Goal: Task Accomplishment & Management: Use online tool/utility

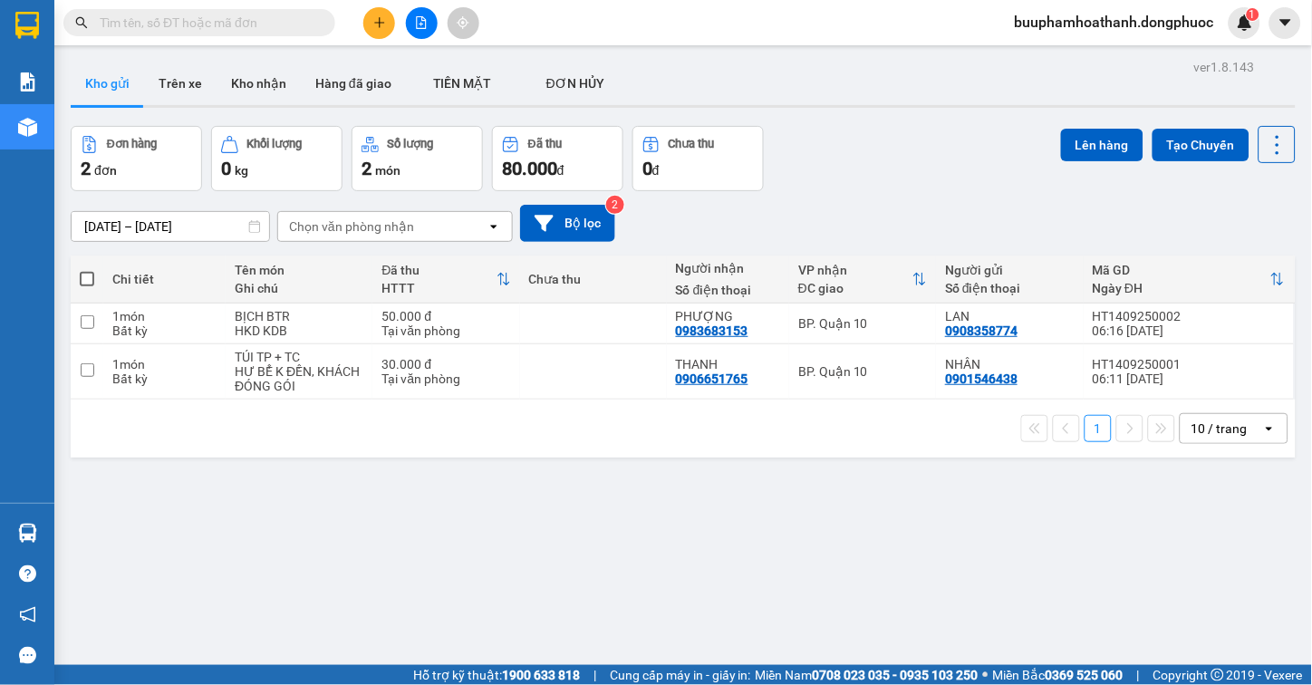
click at [178, 30] on input "text" at bounding box center [207, 23] width 214 height 20
type input "a"
type input "á"
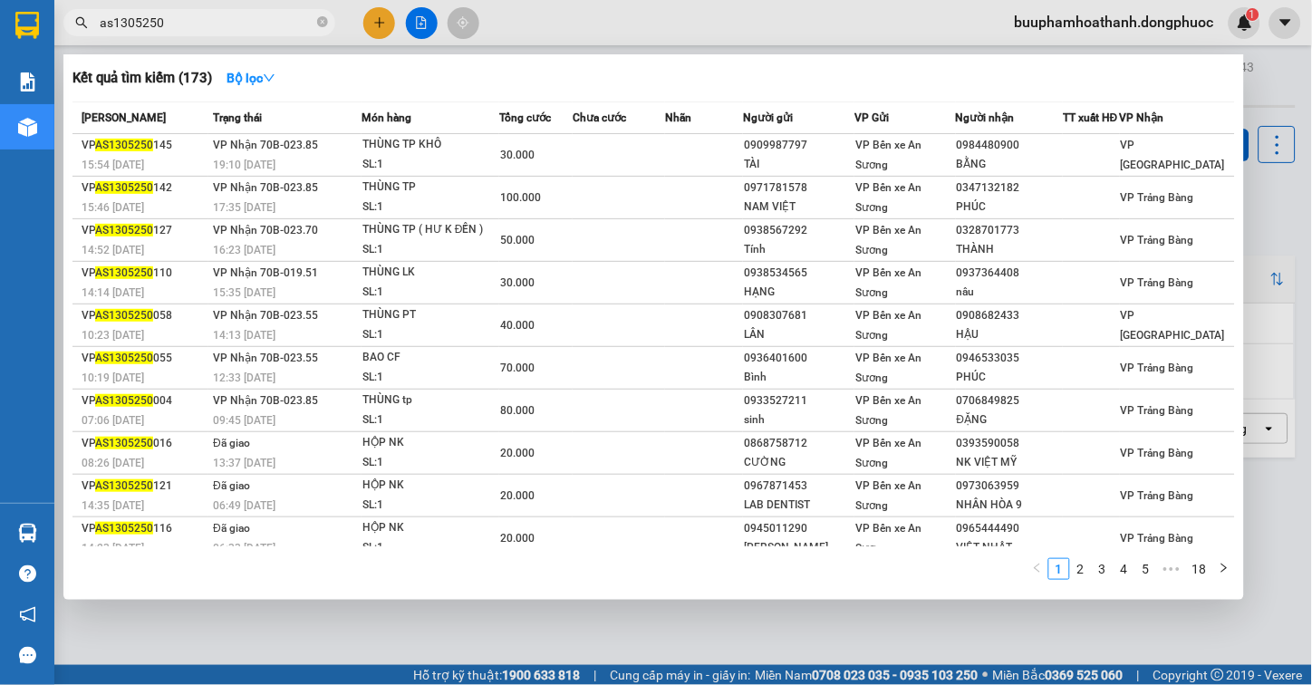
click at [140, 15] on input "as1305250" at bounding box center [207, 23] width 214 height 20
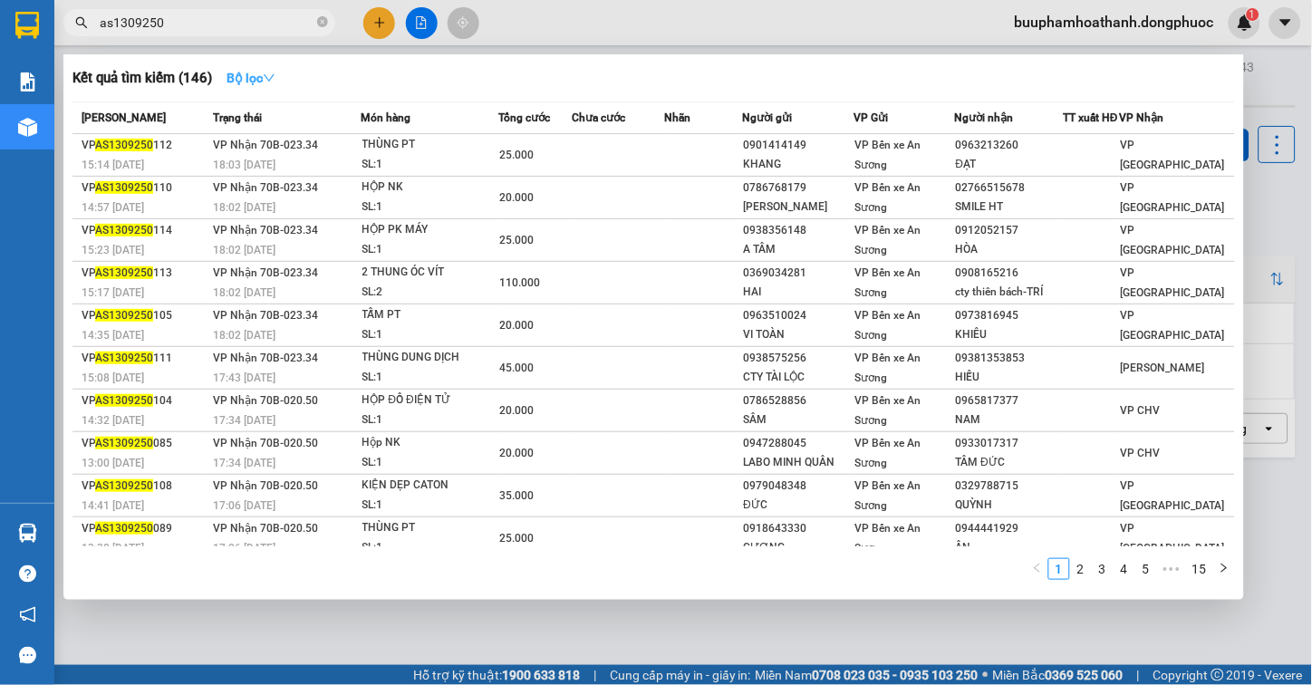
type input "as1309250"
click at [247, 67] on button "Bộ lọc" at bounding box center [251, 77] width 78 height 29
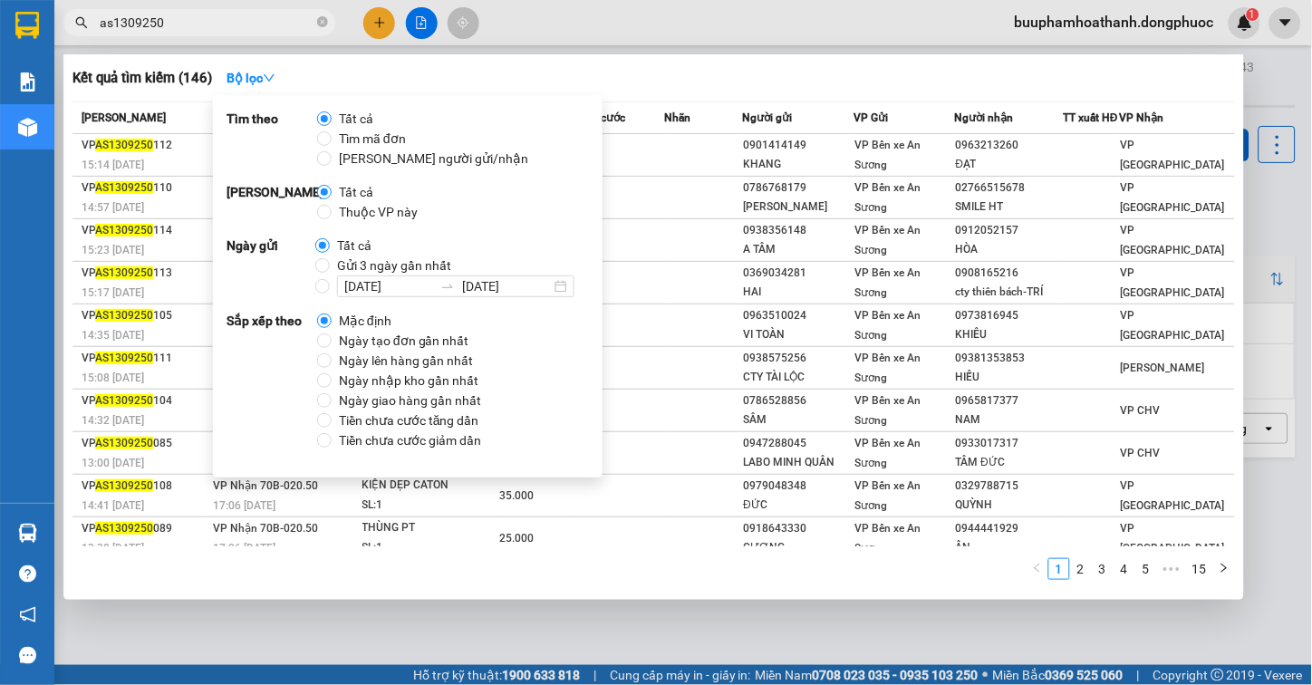
click at [348, 213] on span "Thuộc VP này" at bounding box center [378, 212] width 93 height 20
click at [332, 213] on input "Thuộc VP này" at bounding box center [324, 212] width 15 height 15
radio input "true"
radio input "false"
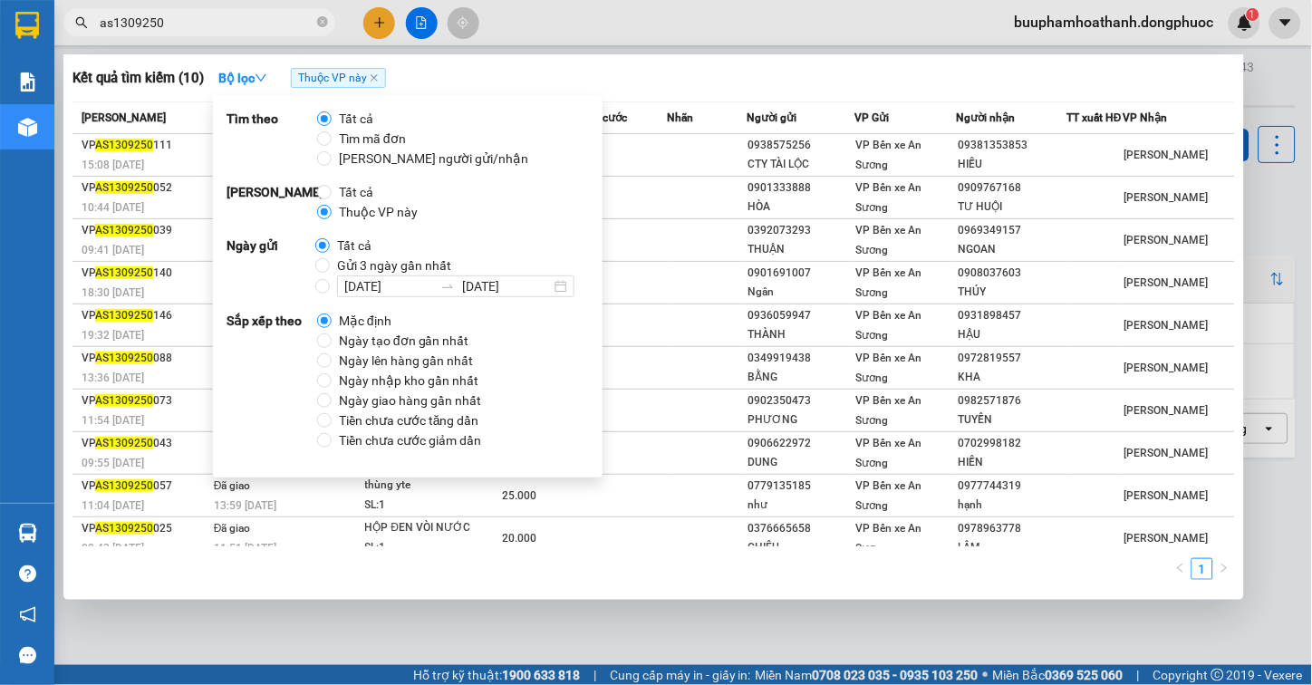
click at [339, 258] on span "Gửi 3 ngày gần nhất" at bounding box center [394, 266] width 129 height 20
click at [330, 258] on input "Gửi 3 ngày gần nhất" at bounding box center [322, 265] width 15 height 15
radio input "true"
radio input "false"
click at [692, 77] on div "Kết quả tìm kiếm ( 10 ) Bộ lọc Thuộc VP này Gửi 3 ngày gần nhất" at bounding box center [654, 77] width 1163 height 29
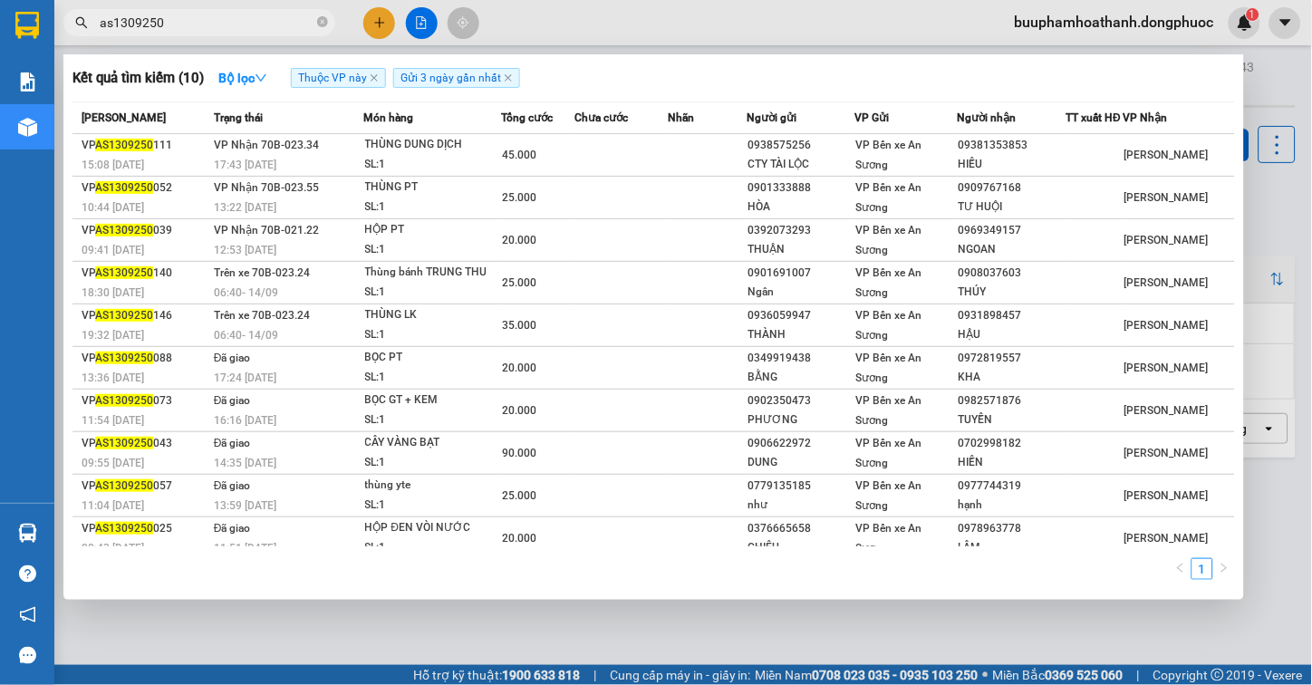
click at [294, 641] on div at bounding box center [656, 342] width 1312 height 685
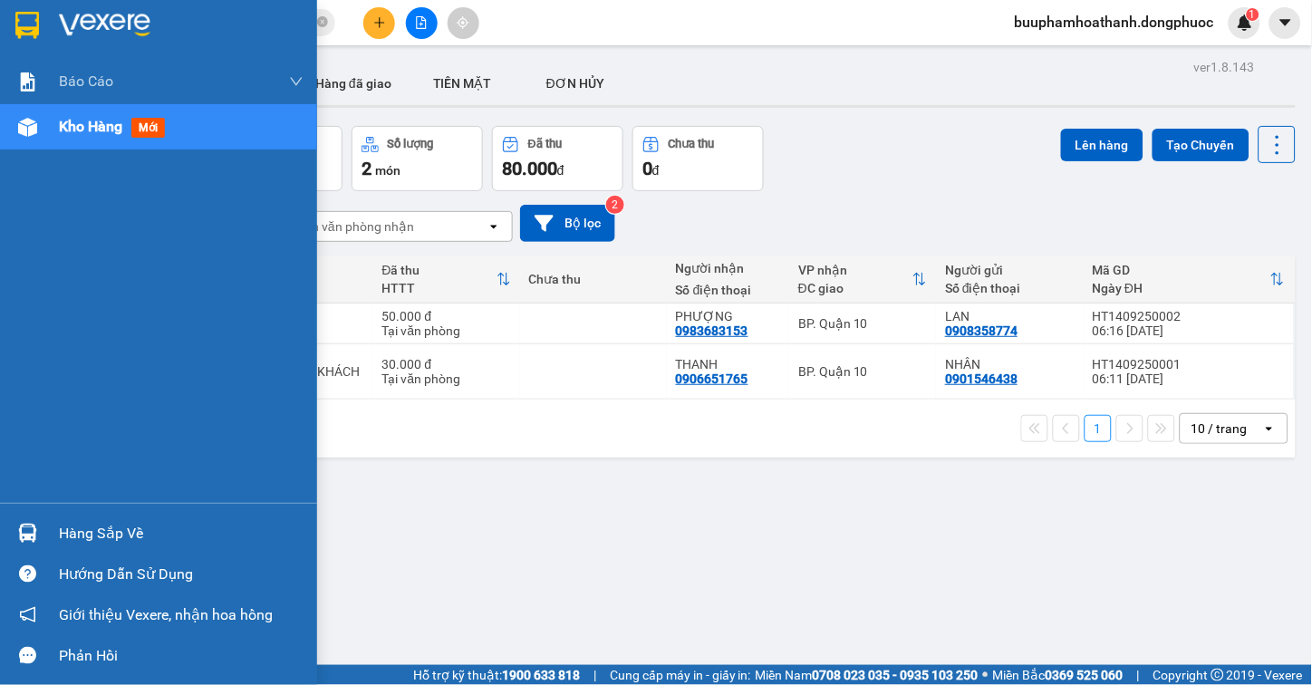
click at [27, 536] on img at bounding box center [27, 533] width 19 height 19
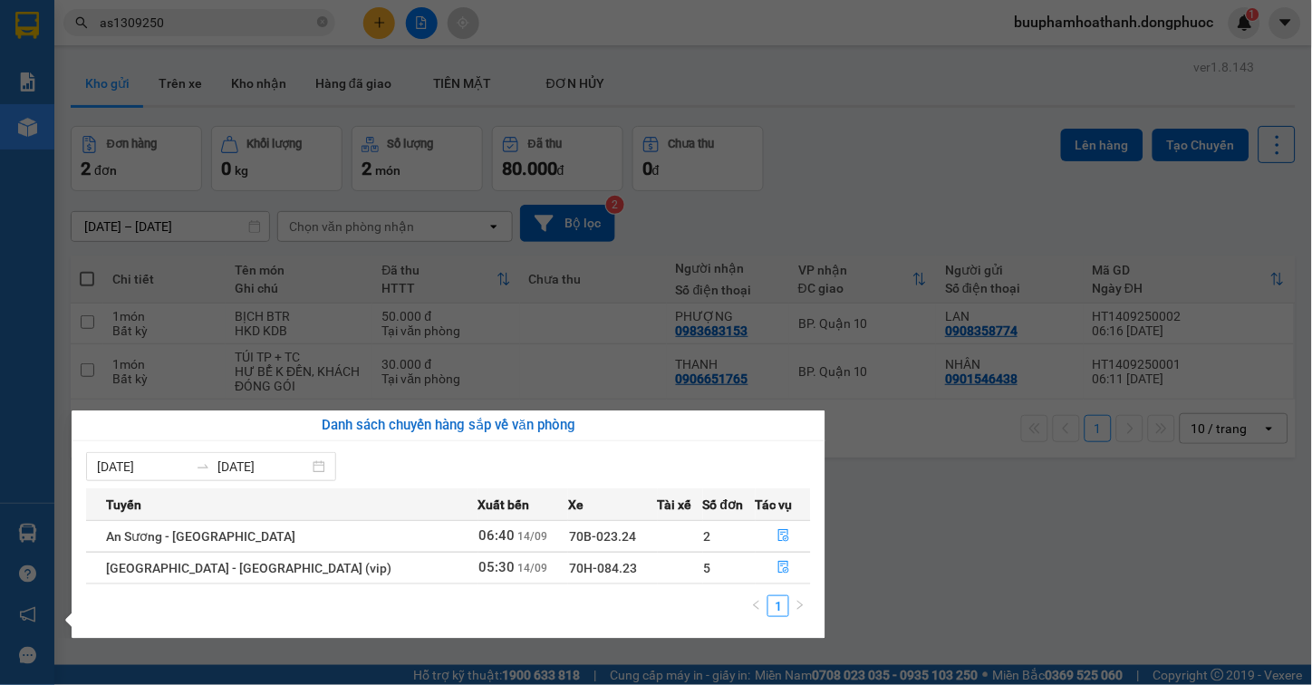
click at [897, 542] on section "Kết quả tìm kiếm ( 10 ) Bộ lọc Thuộc VP này Gửi 3 ngày gần nhất Mã ĐH Trạng thá…" at bounding box center [656, 342] width 1312 height 685
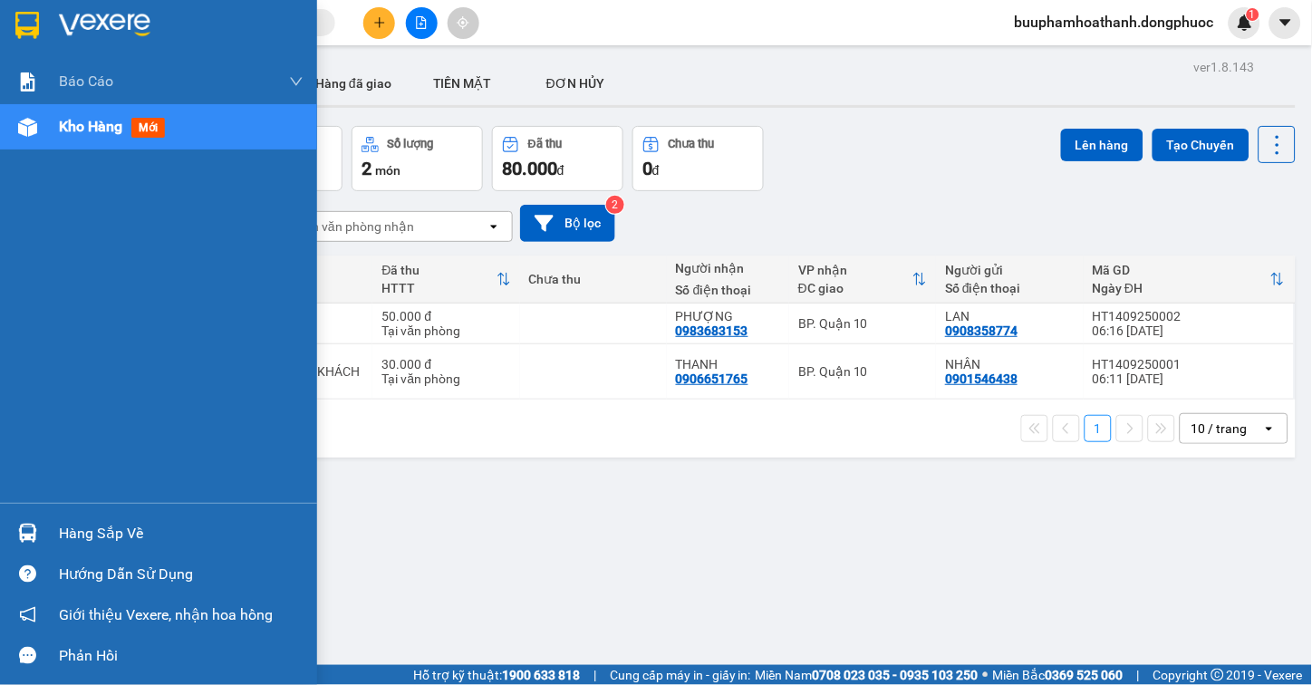
click at [121, 541] on div "Hàng sắp về" at bounding box center [181, 533] width 245 height 27
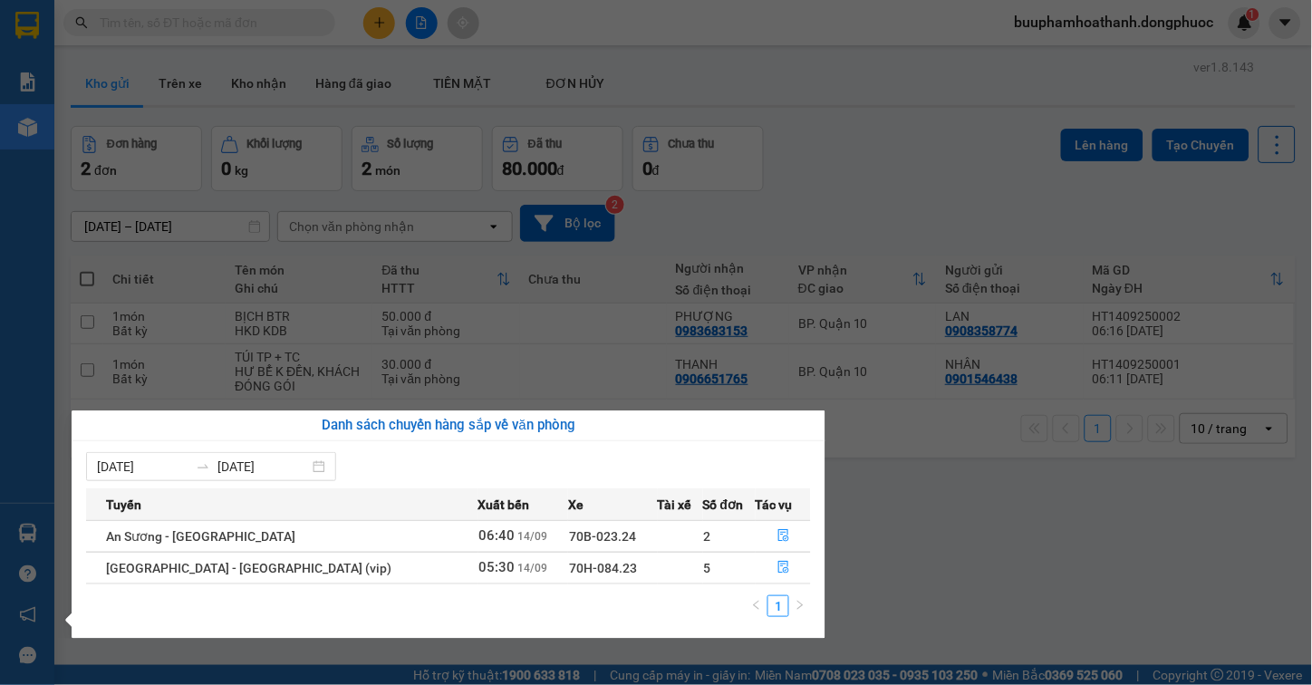
click at [1103, 556] on section "Kết quả tìm kiếm ( 0 ) Bộ lọc Thuộc VP này Gửi 3 ngày gần nhất No Data buuphamh…" at bounding box center [656, 342] width 1312 height 685
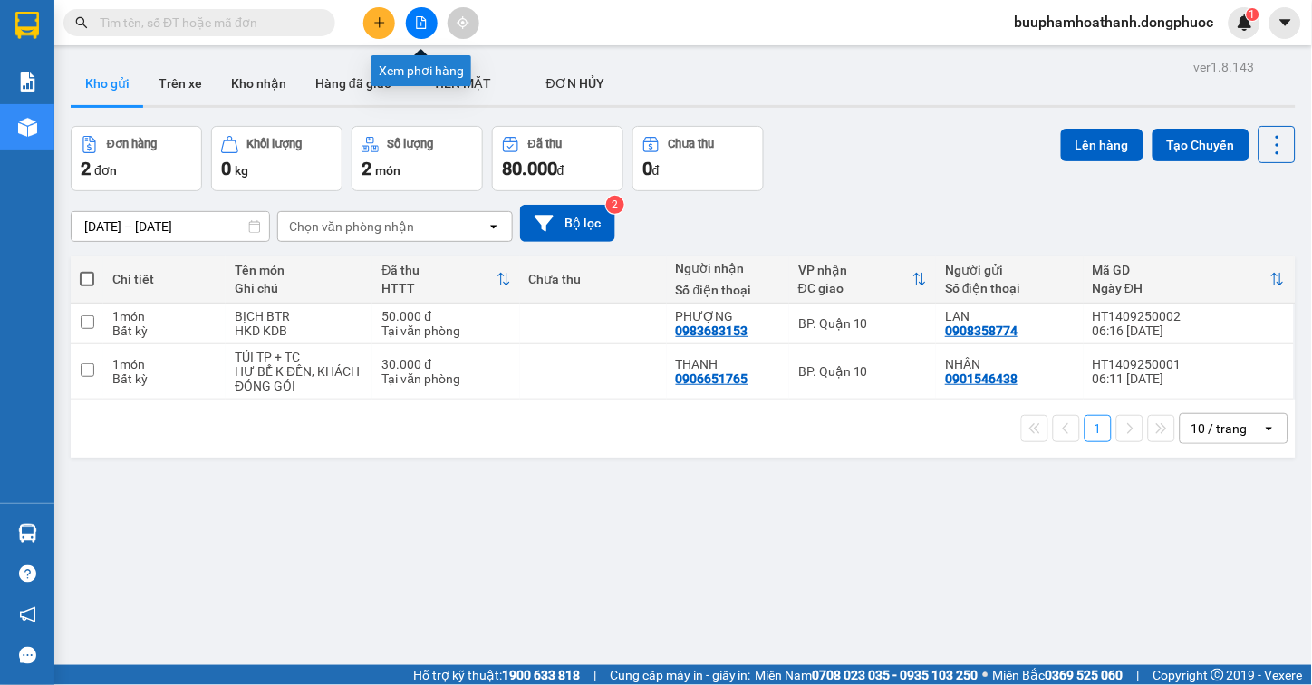
click at [423, 12] on button at bounding box center [422, 23] width 32 height 32
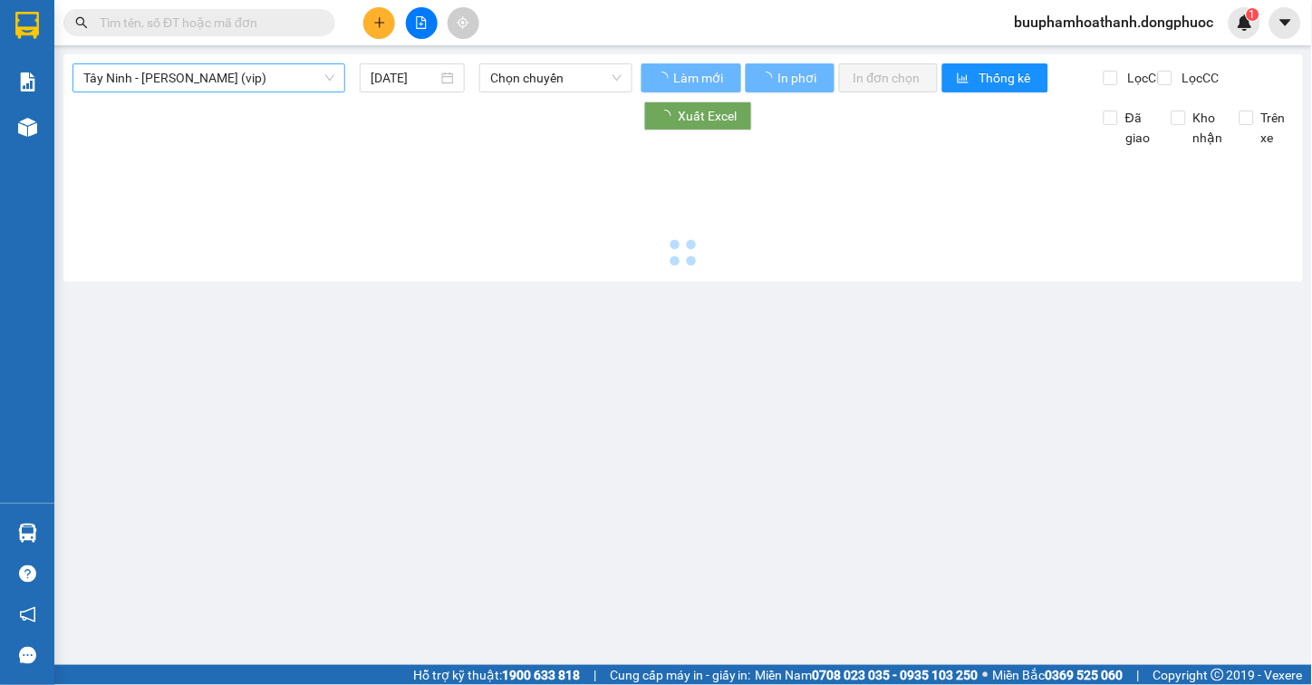
click at [292, 83] on span "Tây Ninh - [PERSON_NAME] (vip)" at bounding box center [208, 77] width 251 height 27
type input "[DATE]"
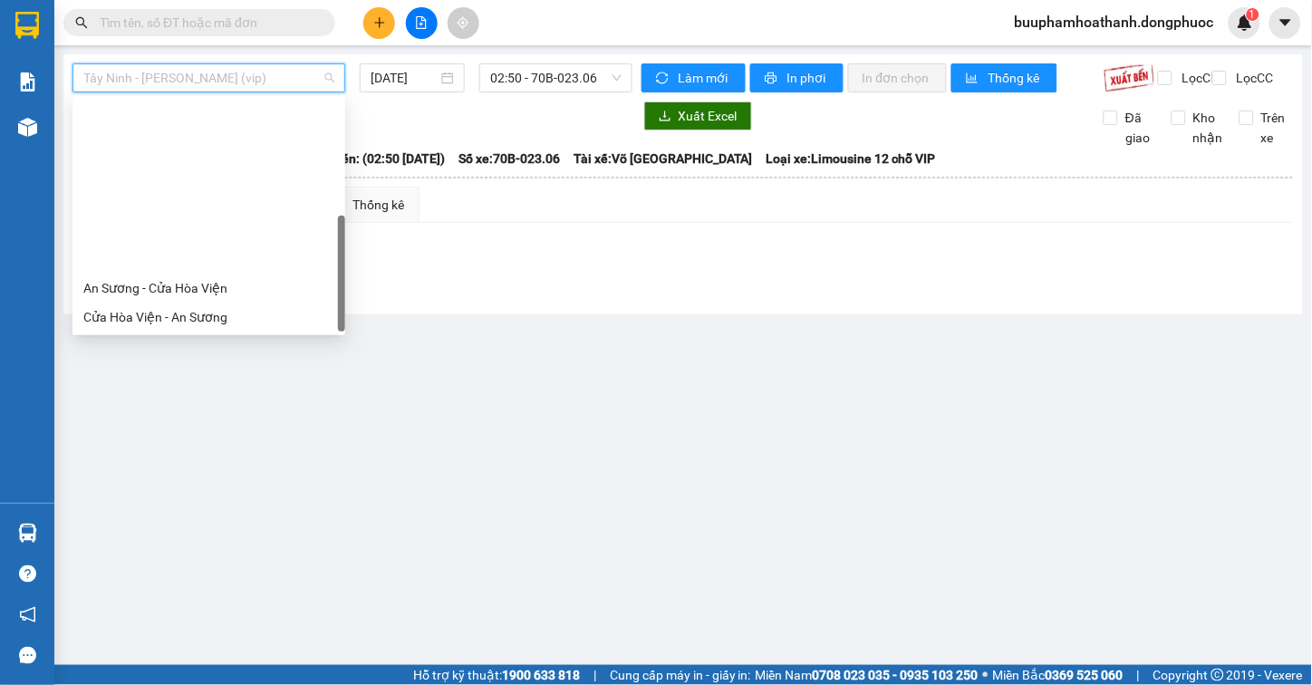
scroll to position [203, 0]
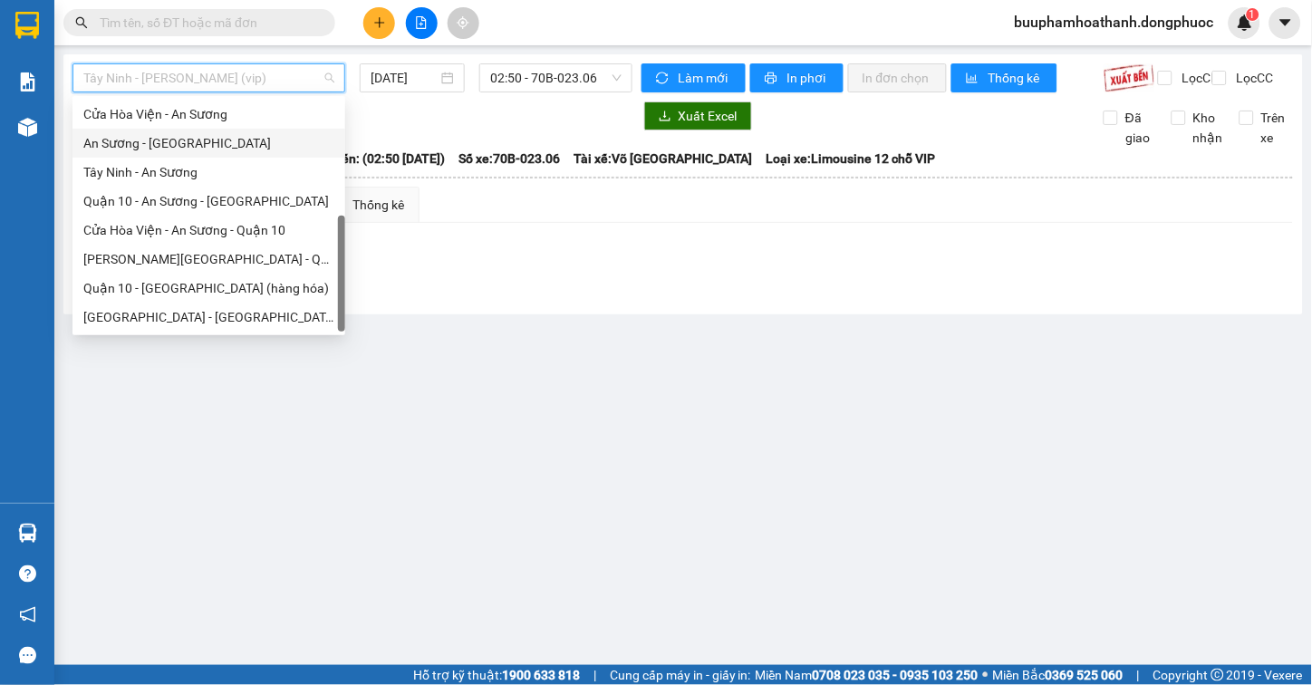
click at [200, 156] on div "An Sương - [GEOGRAPHIC_DATA]" at bounding box center [209, 143] width 273 height 29
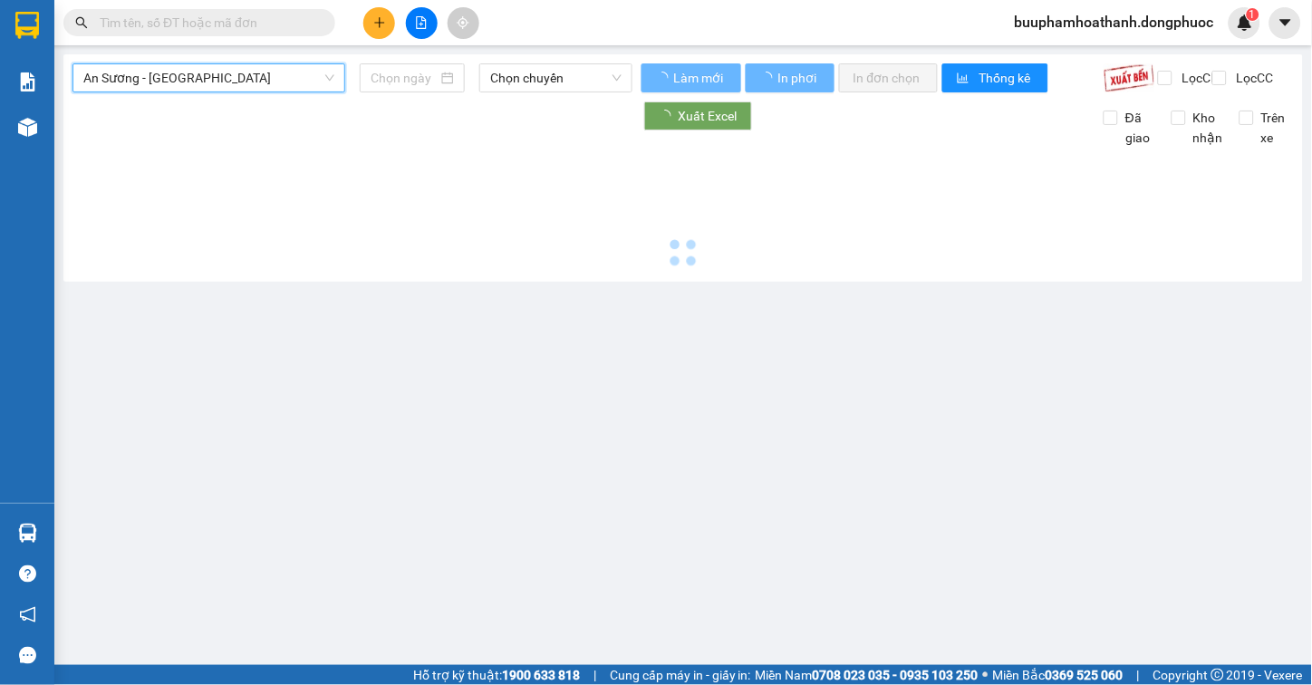
type input "[DATE]"
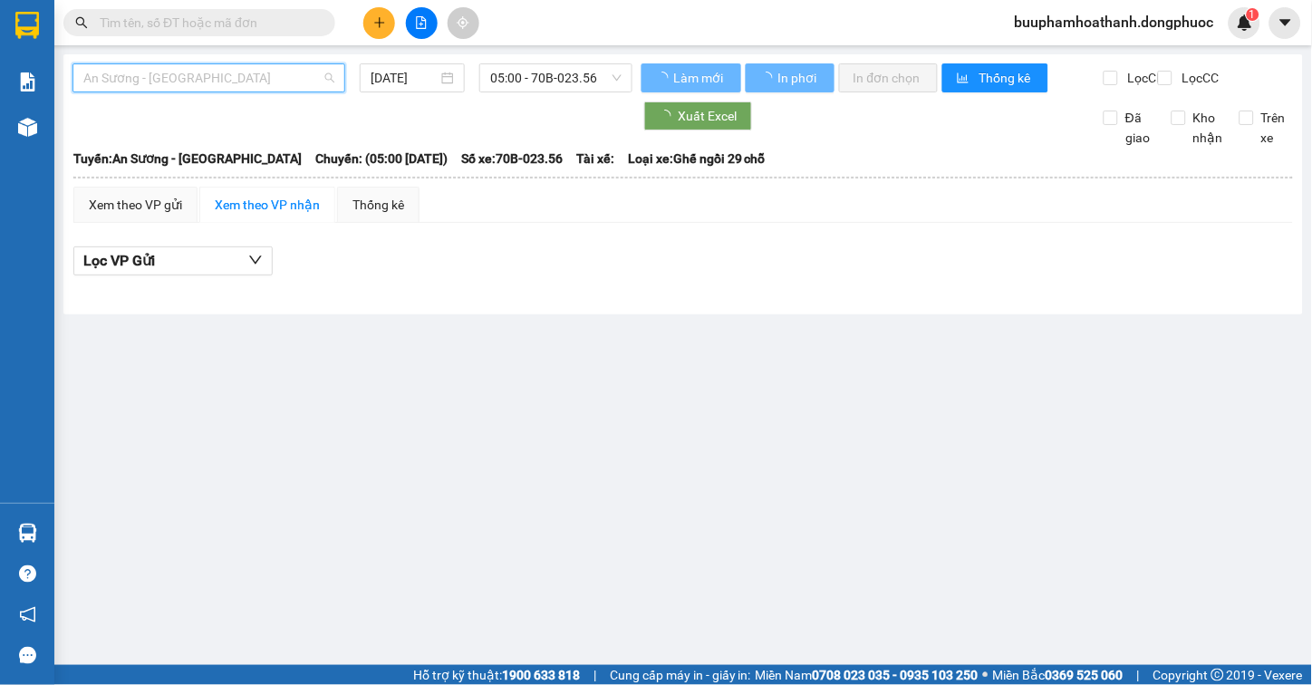
click at [227, 74] on span "An Sương - [GEOGRAPHIC_DATA]" at bounding box center [208, 77] width 251 height 27
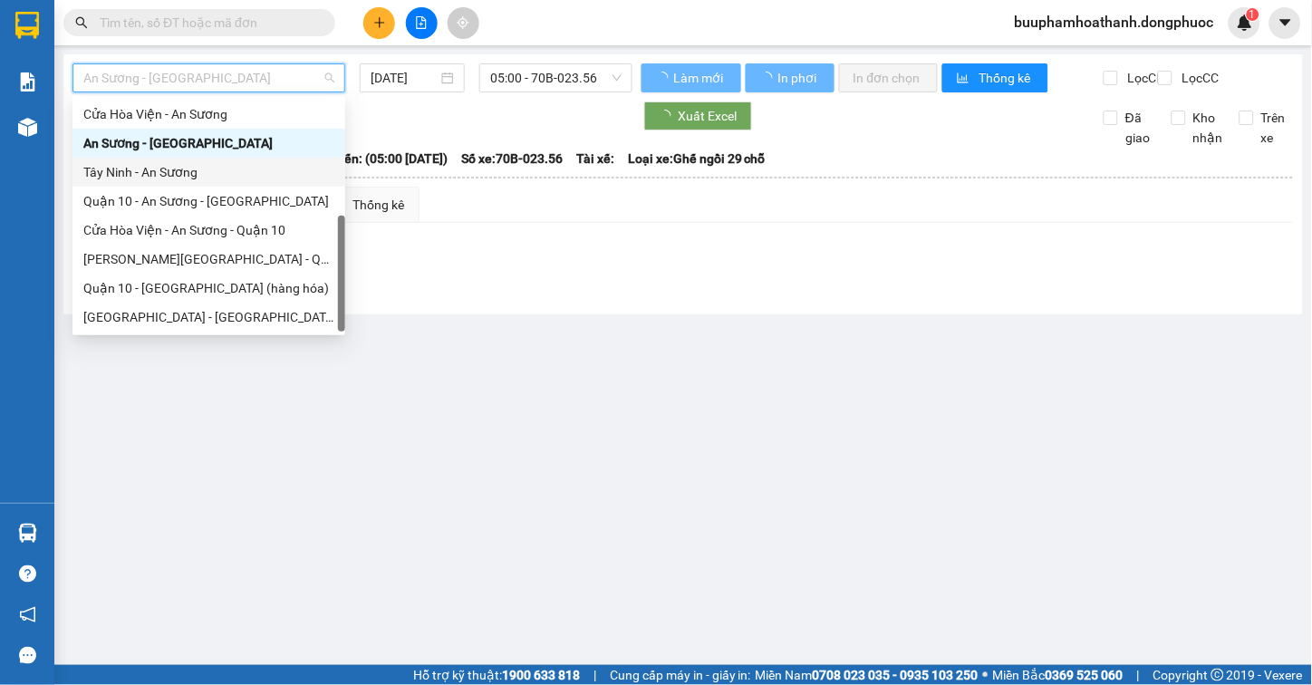
click at [214, 179] on div "Tây Ninh - An Sương" at bounding box center [208, 172] width 251 height 20
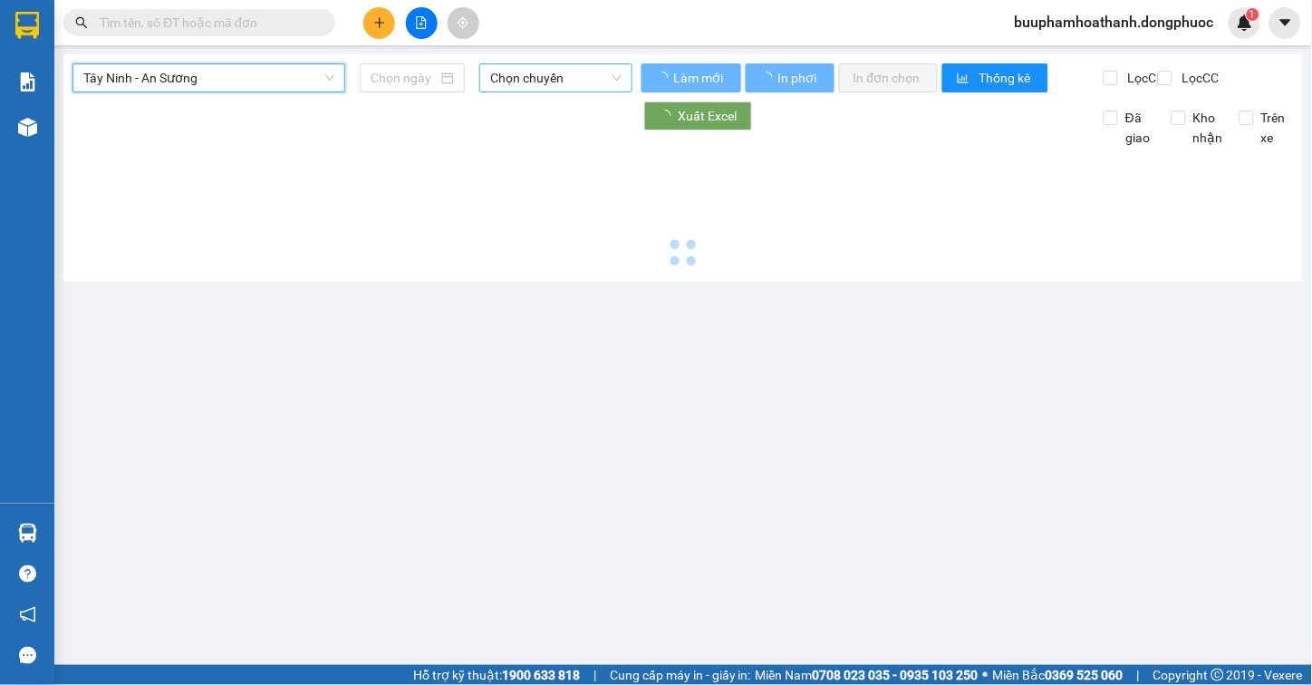
type input "[DATE]"
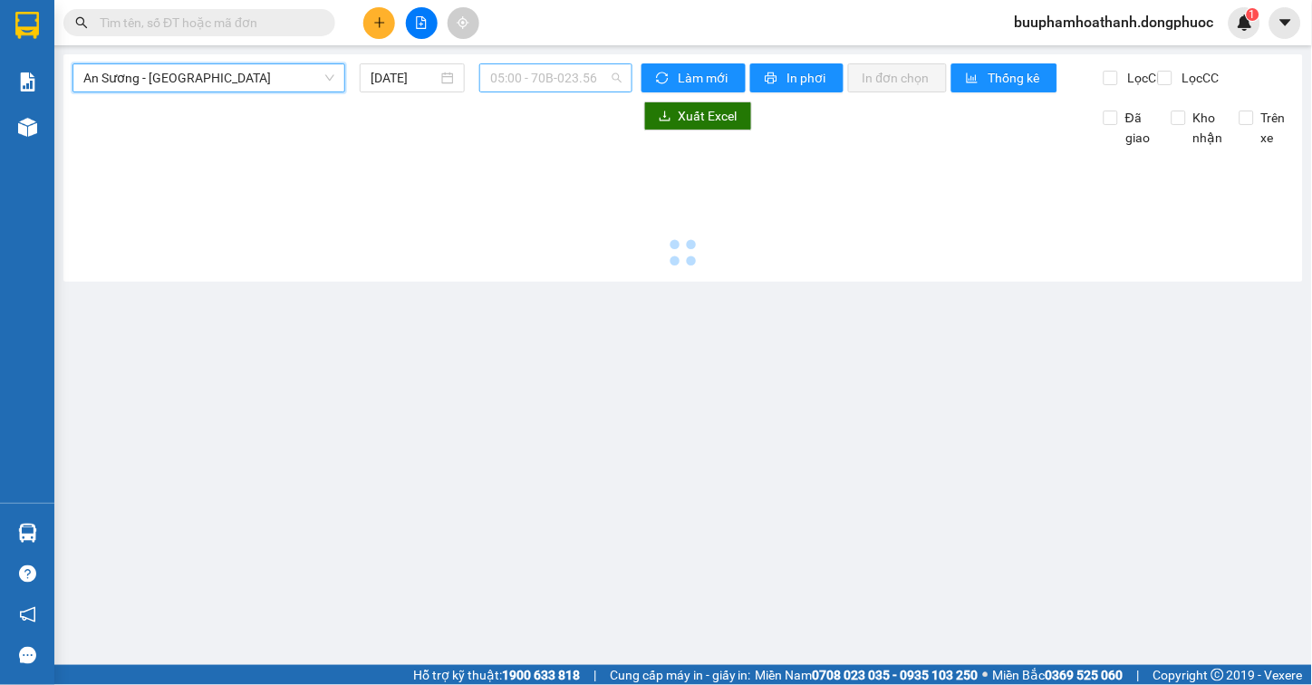
click at [482, 82] on div "05:00 - 70B-023.56" at bounding box center [555, 77] width 153 height 29
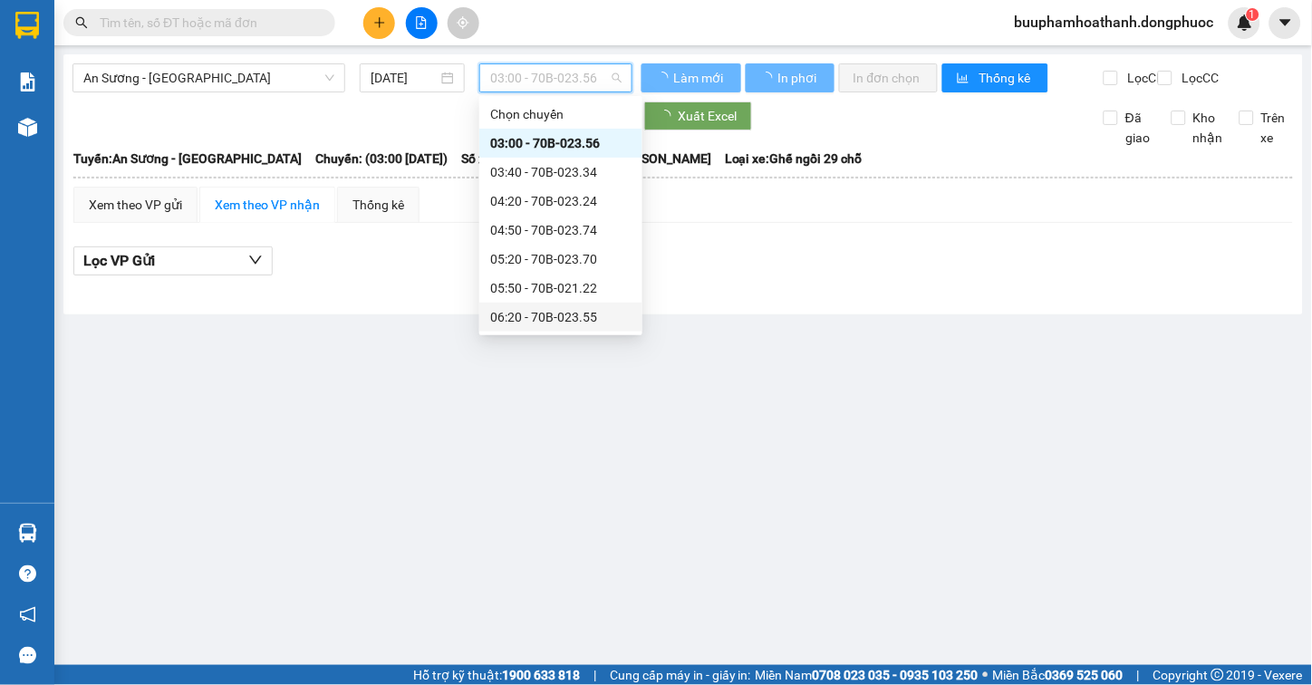
click at [567, 314] on div "06:20 - 70B-023.55" at bounding box center [560, 317] width 141 height 20
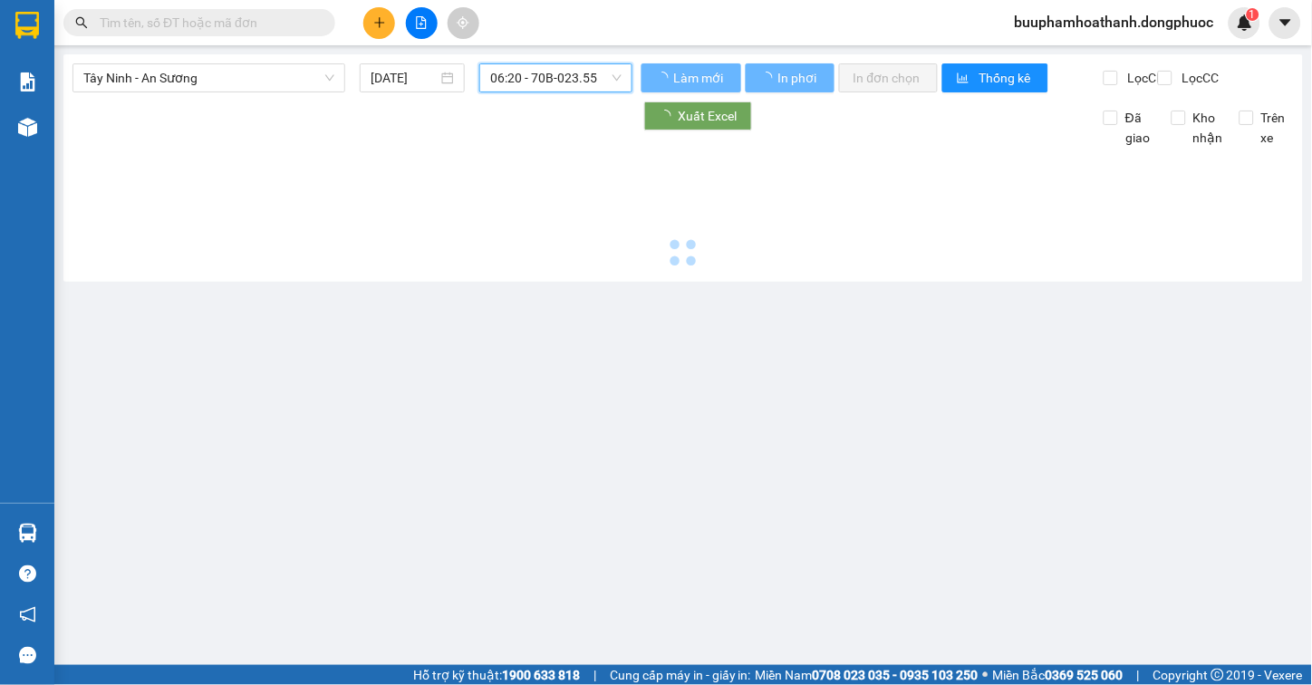
click at [611, 80] on span "06:20 - 70B-023.55" at bounding box center [555, 77] width 131 height 27
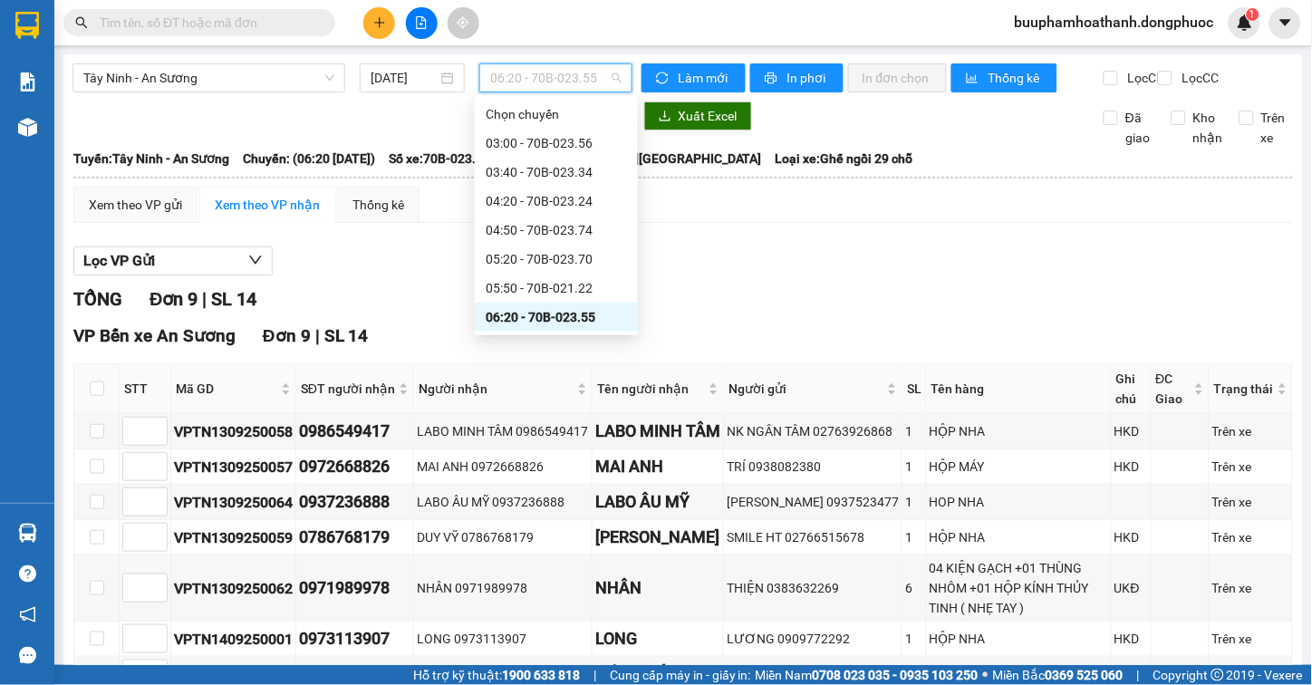
scroll to position [209, 0]
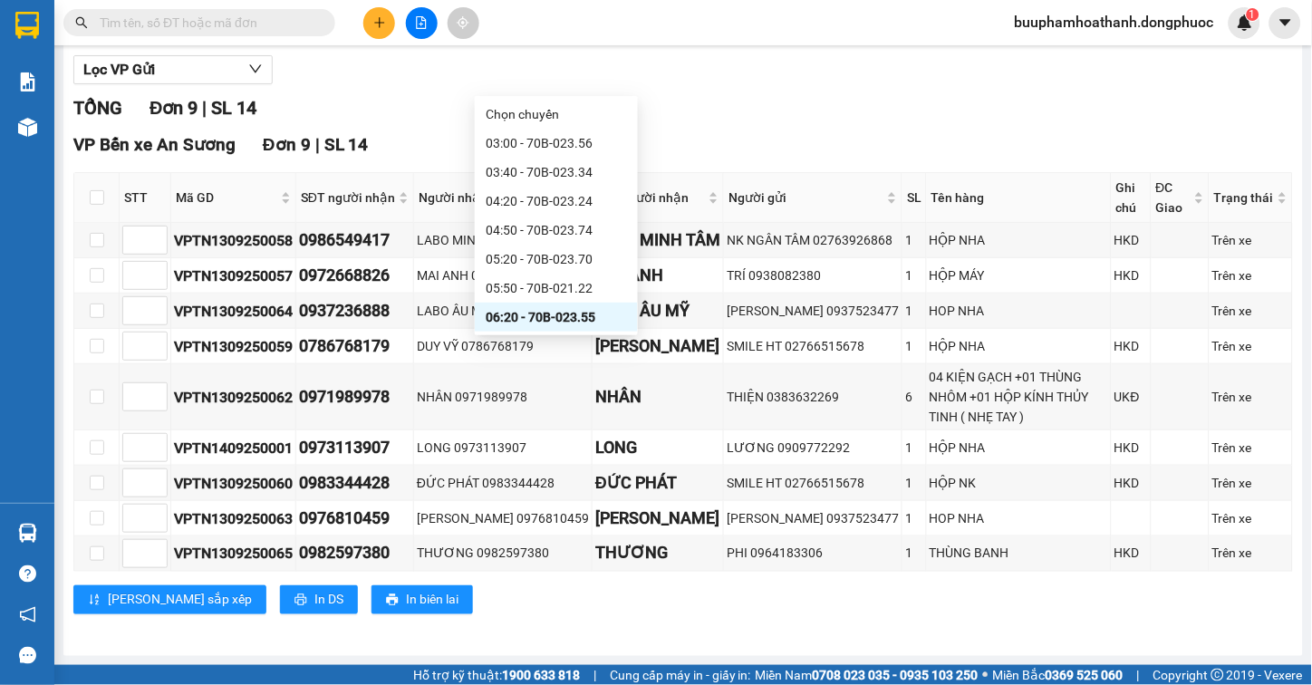
click at [474, 593] on div "[PERSON_NAME] sắp xếp In DS In biên lai" at bounding box center [683, 599] width 1220 height 29
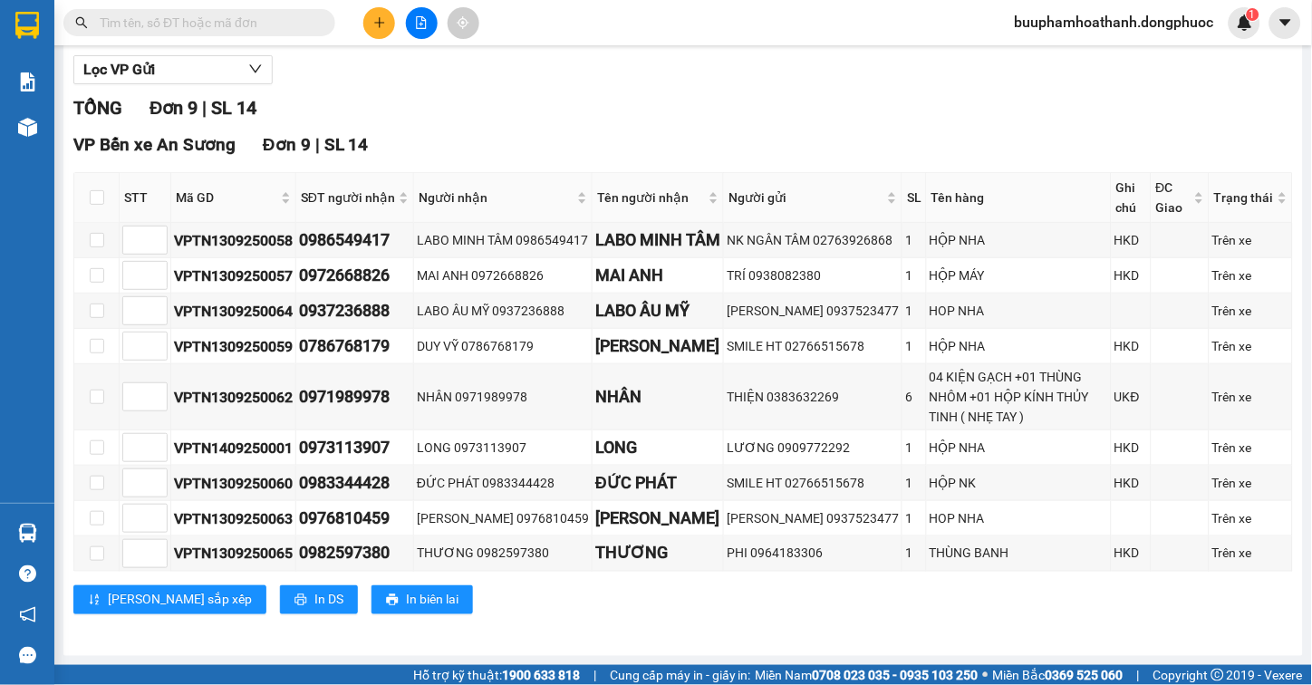
click at [666, 114] on div "TỔNG Đơn 9 | SL 14" at bounding box center [683, 108] width 1220 height 28
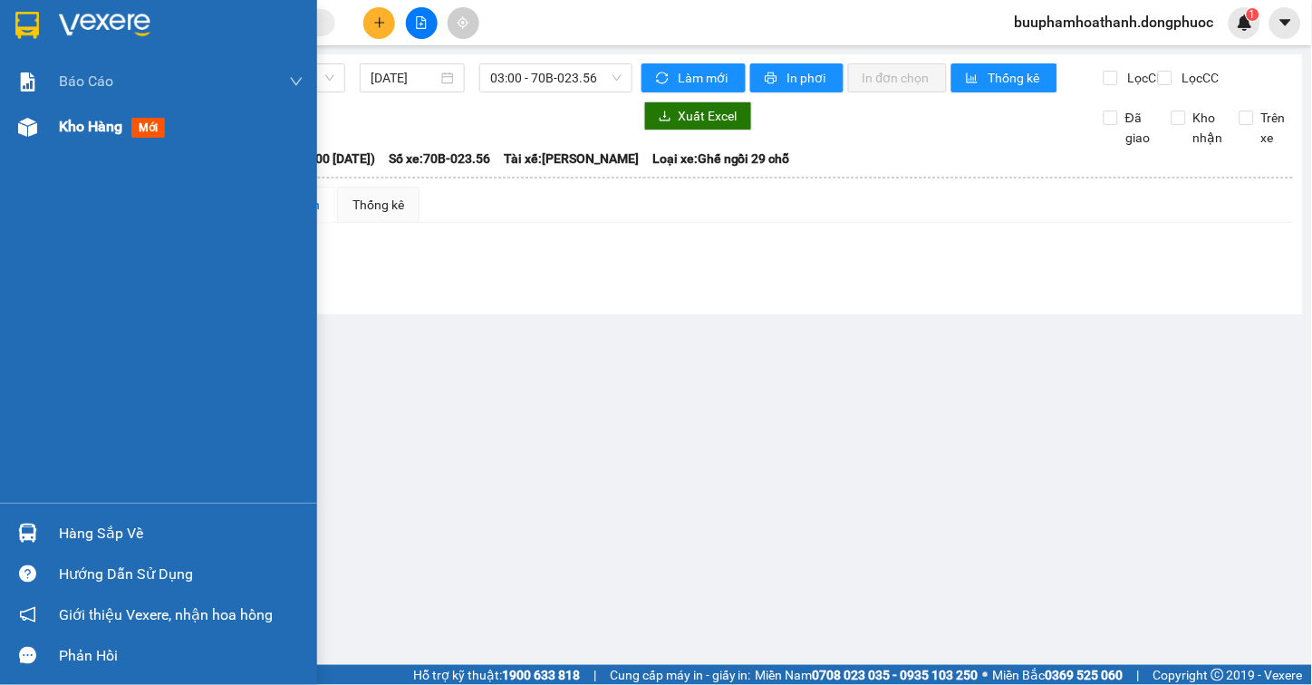
click at [39, 122] on div at bounding box center [28, 127] width 32 height 32
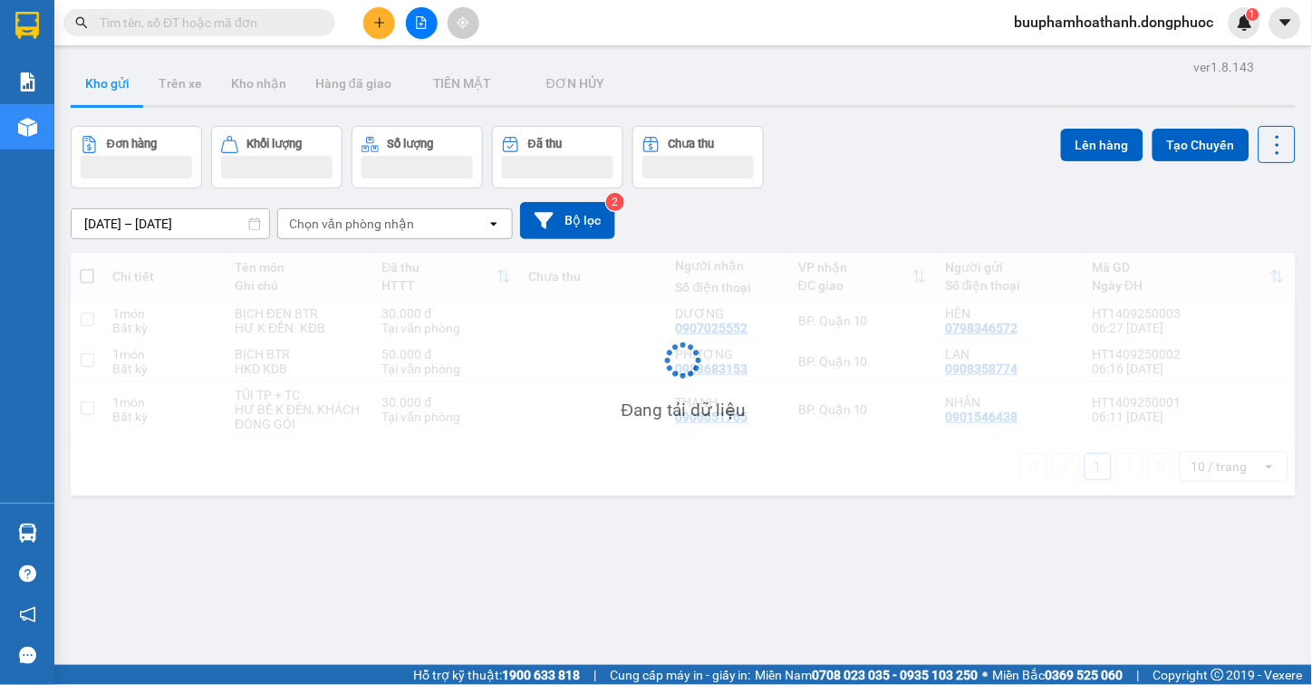
scroll to position [83, 0]
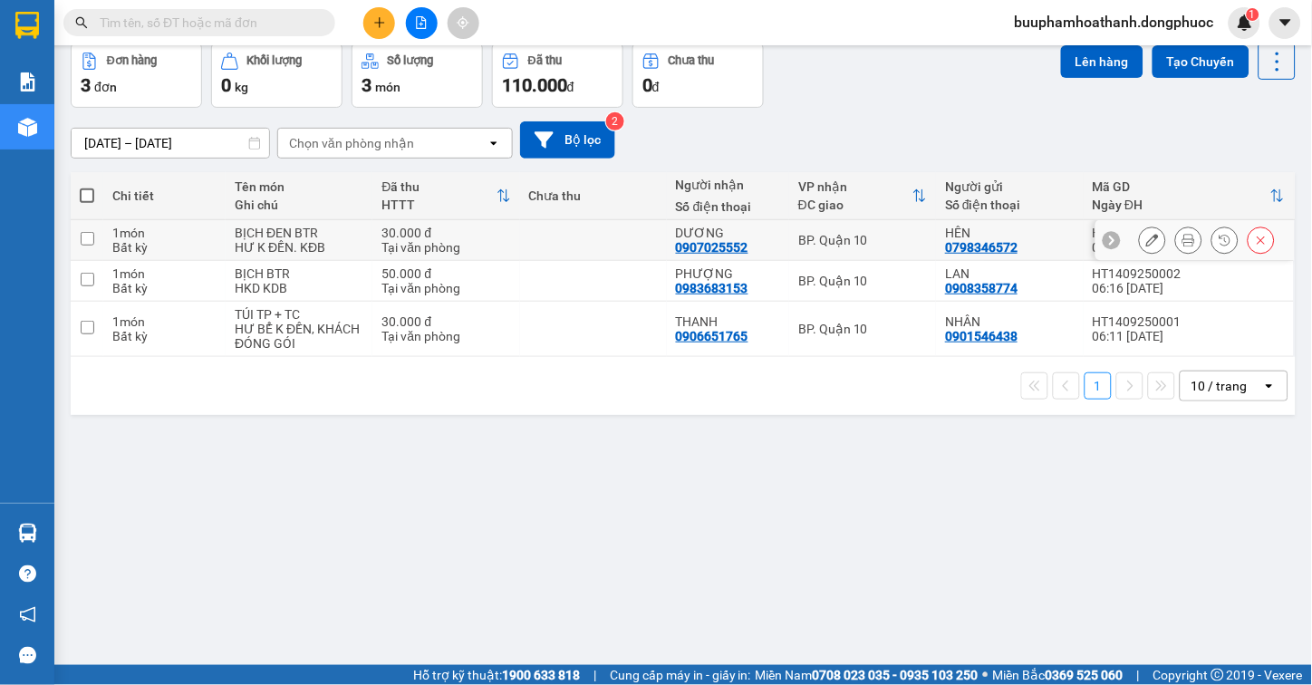
click at [867, 234] on div "BP. Quận 10" at bounding box center [862, 240] width 129 height 15
checkbox input "true"
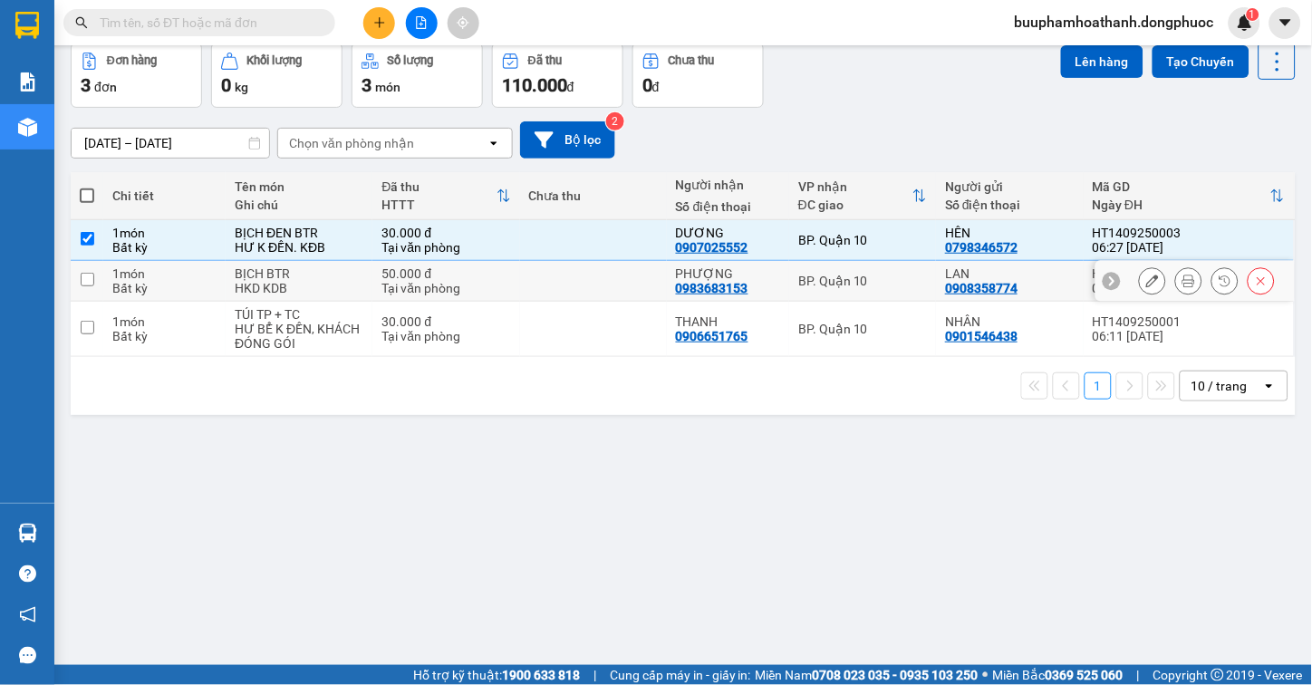
click at [857, 274] on div "BP. Quận 10" at bounding box center [862, 281] width 129 height 15
checkbox input "true"
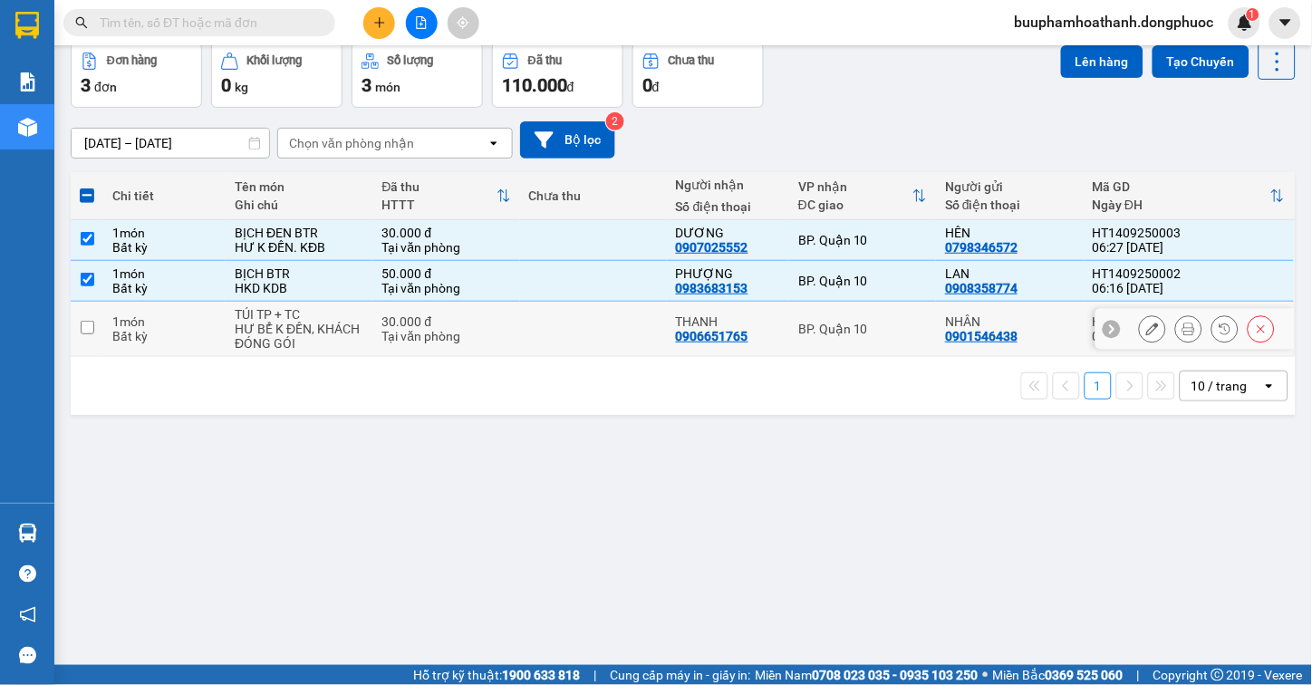
click at [861, 335] on div "BP. Quận 10" at bounding box center [862, 329] width 129 height 15
checkbox input "true"
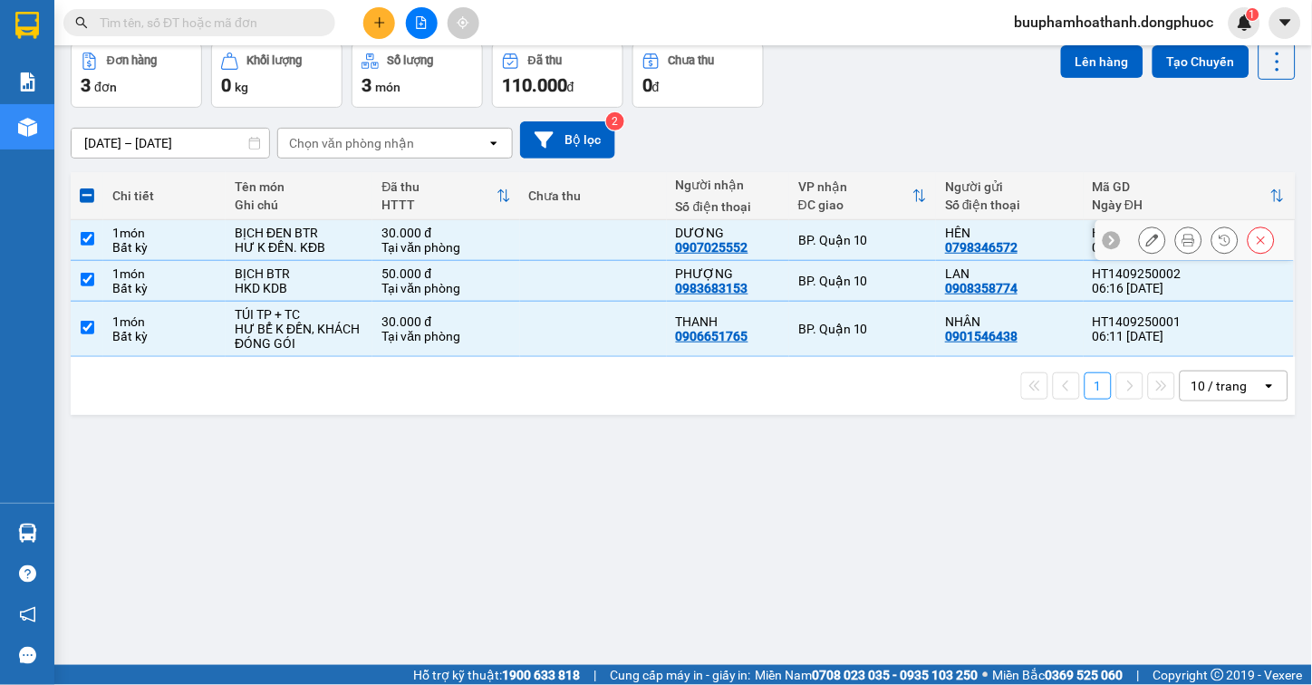
scroll to position [0, 0]
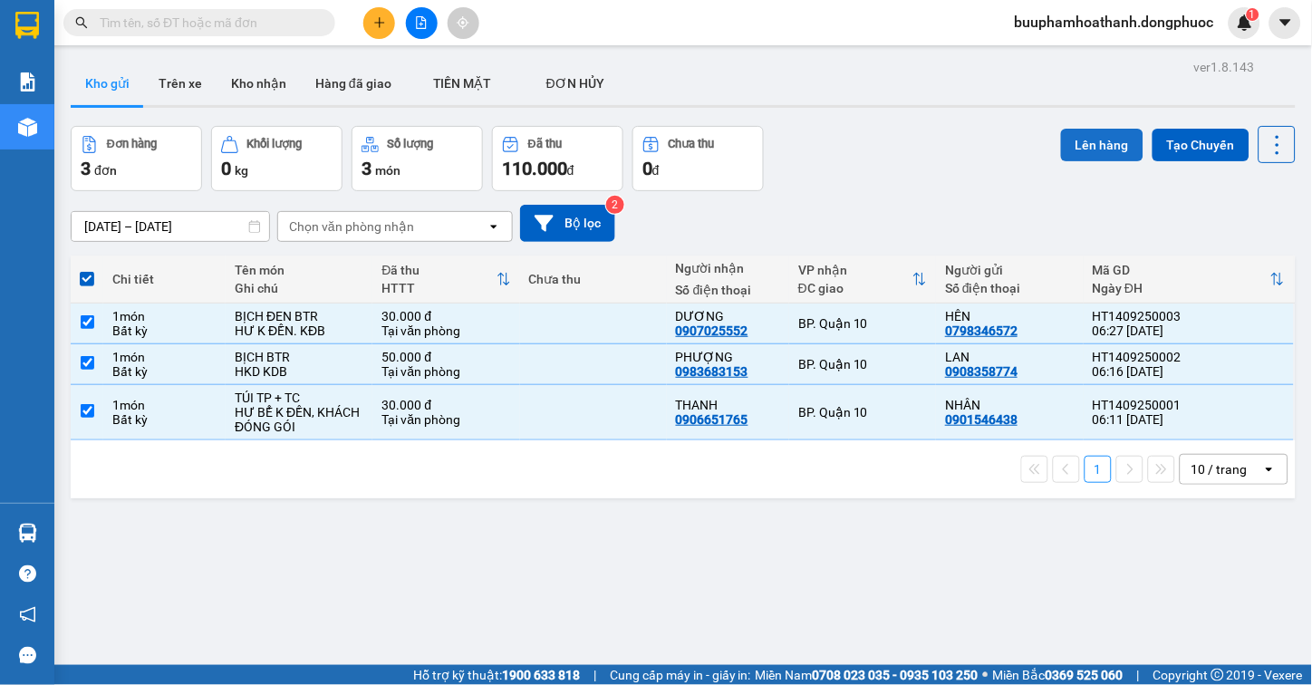
click at [1062, 140] on button "Lên hàng" at bounding box center [1102, 145] width 82 height 33
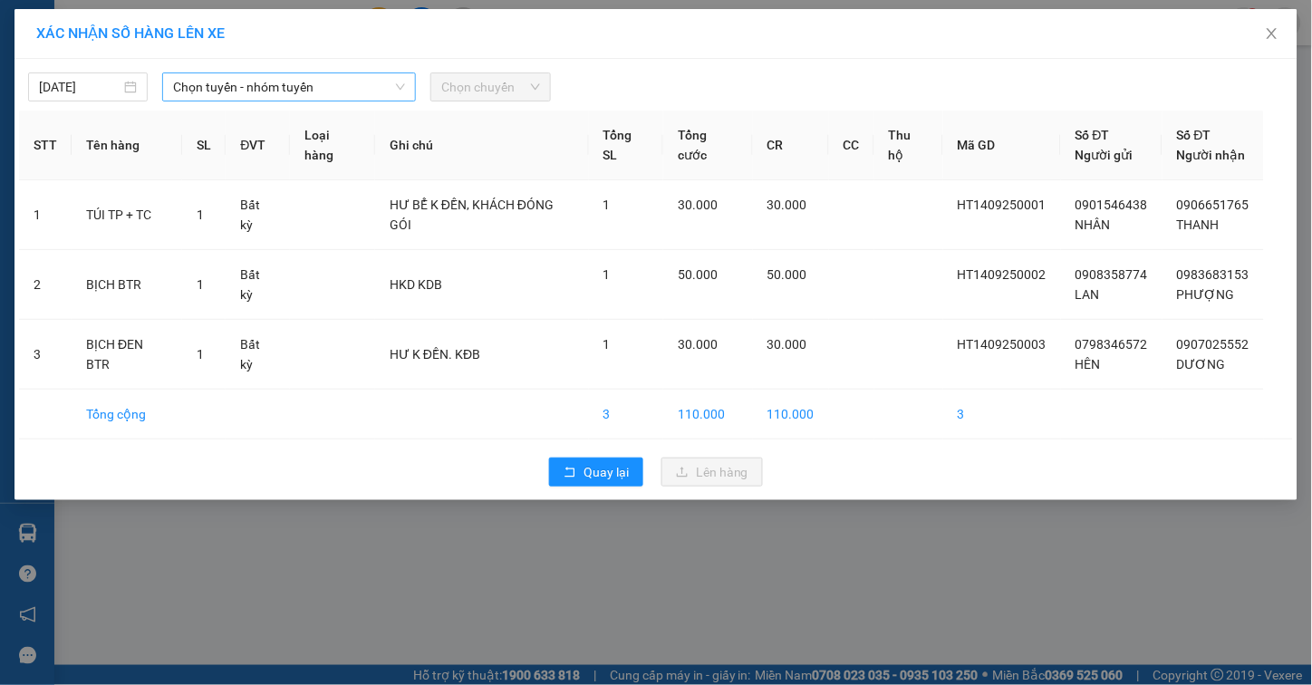
click at [237, 92] on span "Chọn tuyến - nhóm tuyến" at bounding box center [289, 86] width 232 height 27
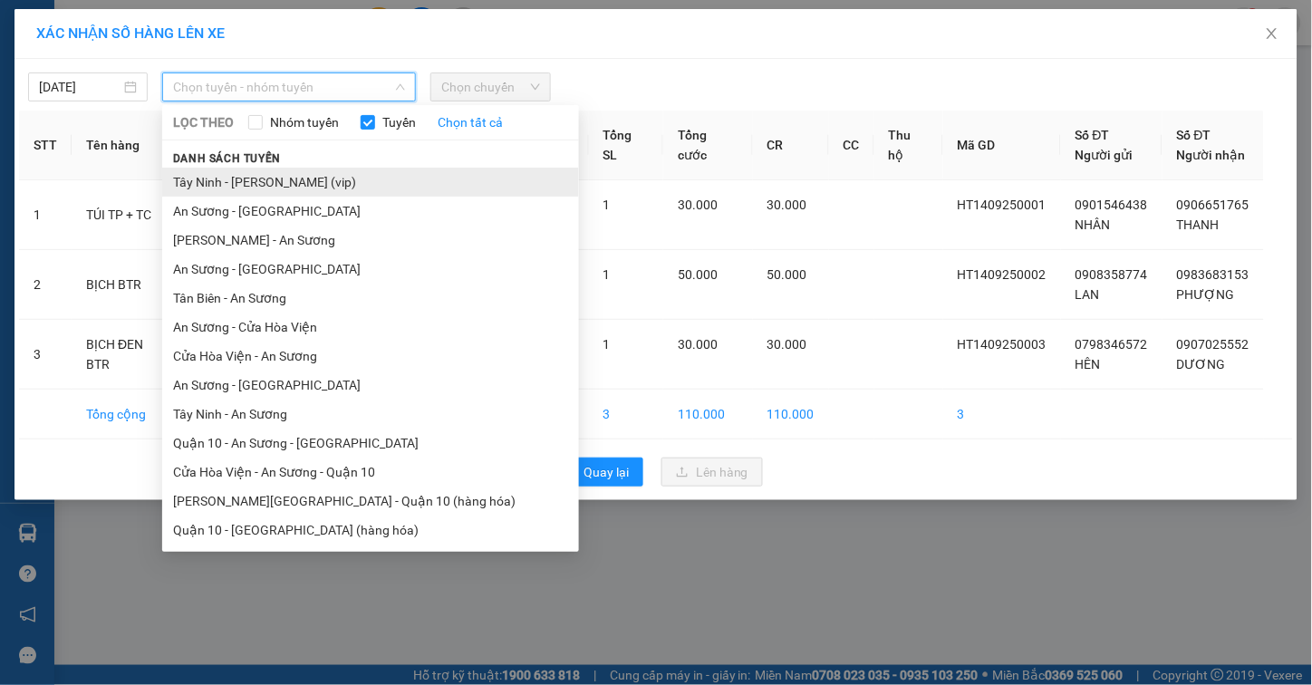
click at [355, 181] on li "Tây Ninh - [PERSON_NAME] (vip)" at bounding box center [370, 182] width 417 height 29
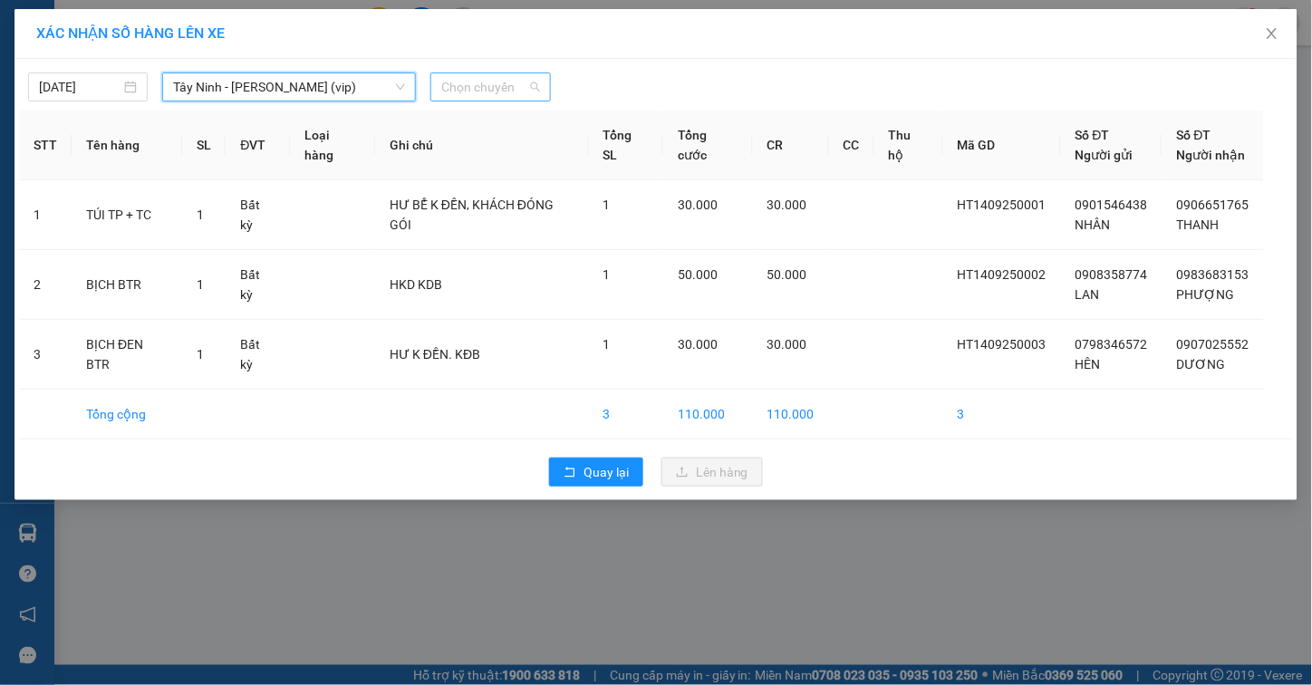
click at [492, 82] on span "Chọn chuyến" at bounding box center [490, 86] width 98 height 27
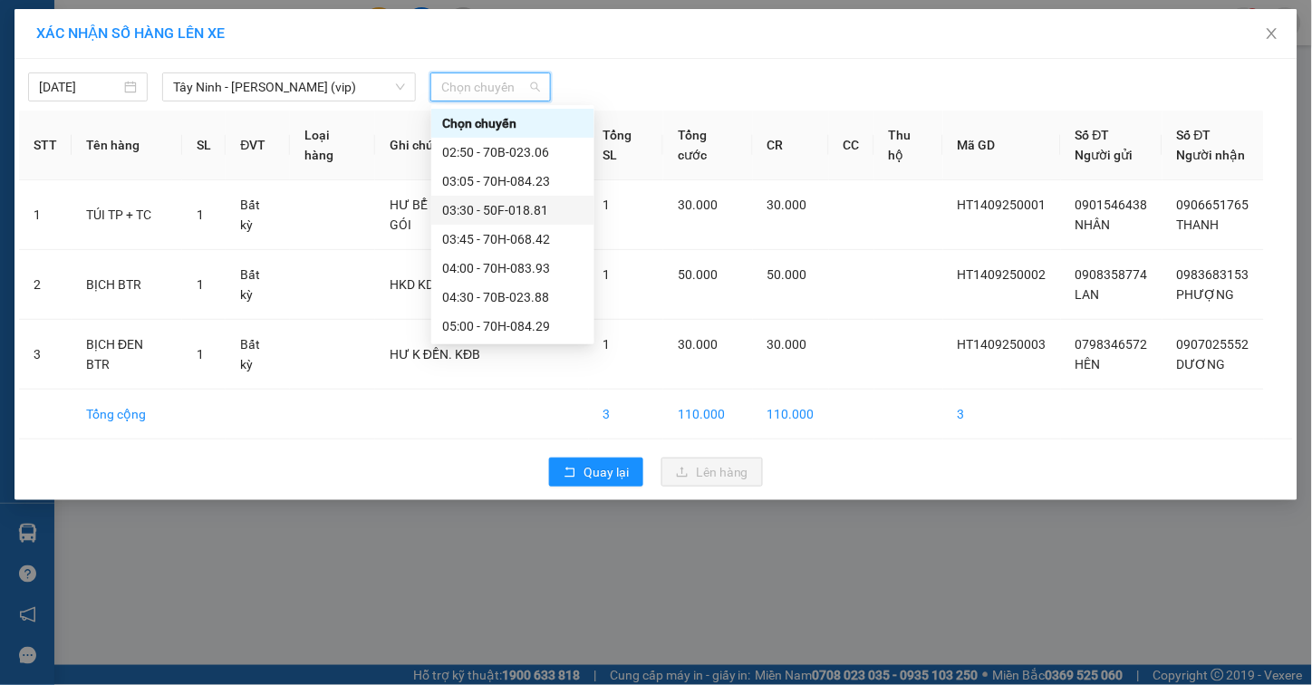
scroll to position [201, 0]
click at [475, 184] on div "06:00 - 70B-022.40" at bounding box center [512, 183] width 141 height 20
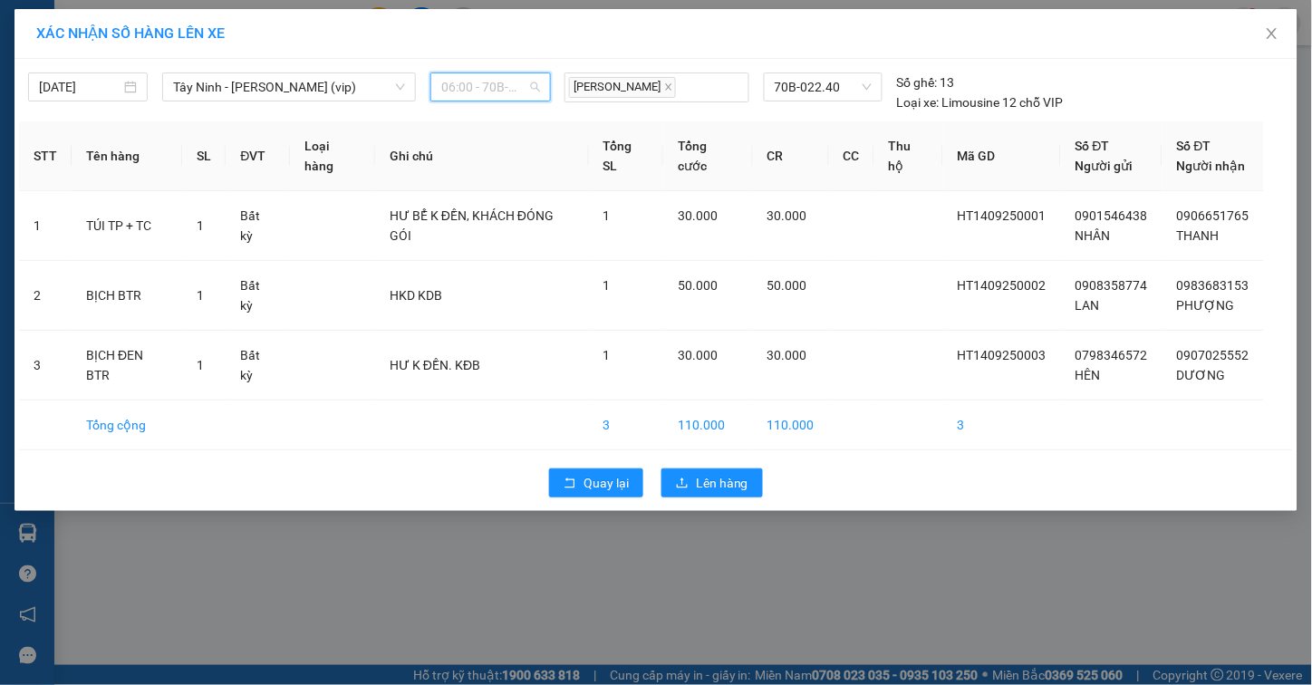
click at [463, 89] on span "06:00 - 70B-022.40" at bounding box center [490, 86] width 98 height 27
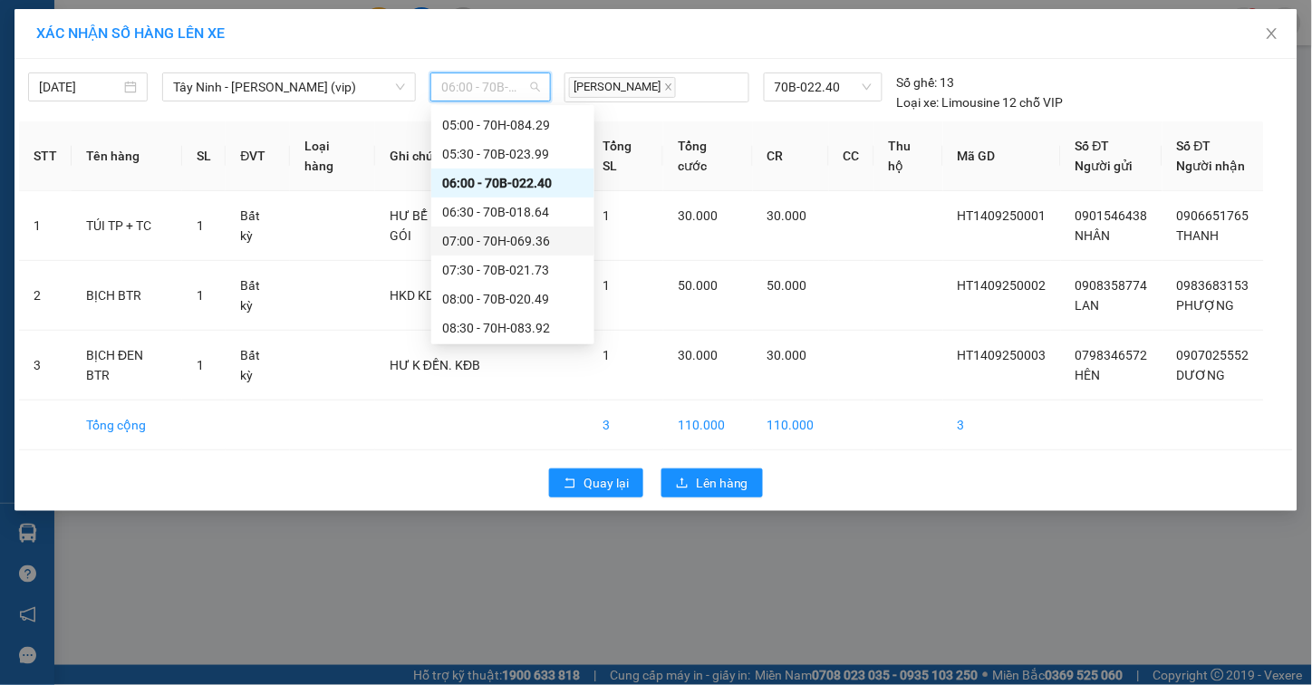
click at [479, 227] on div "07:00 - 70H-069.36" at bounding box center [512, 241] width 163 height 29
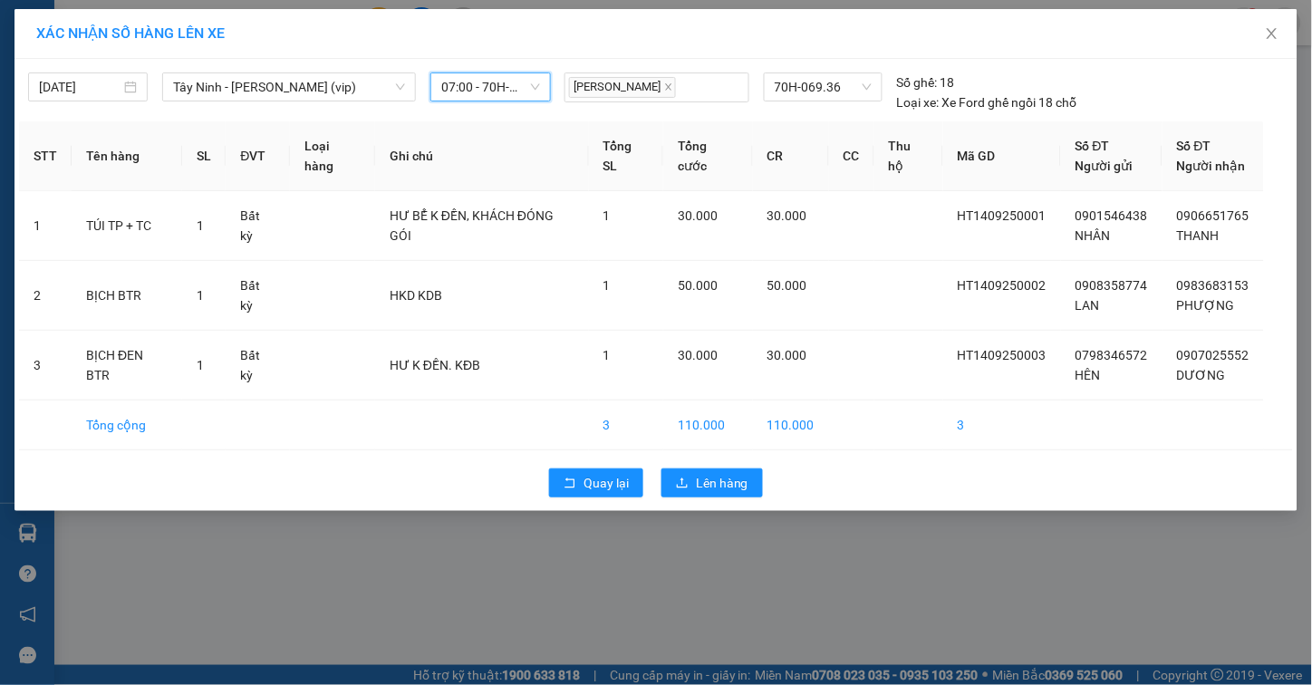
click at [502, 94] on span "07:00 - 70H-069.36" at bounding box center [490, 86] width 98 height 27
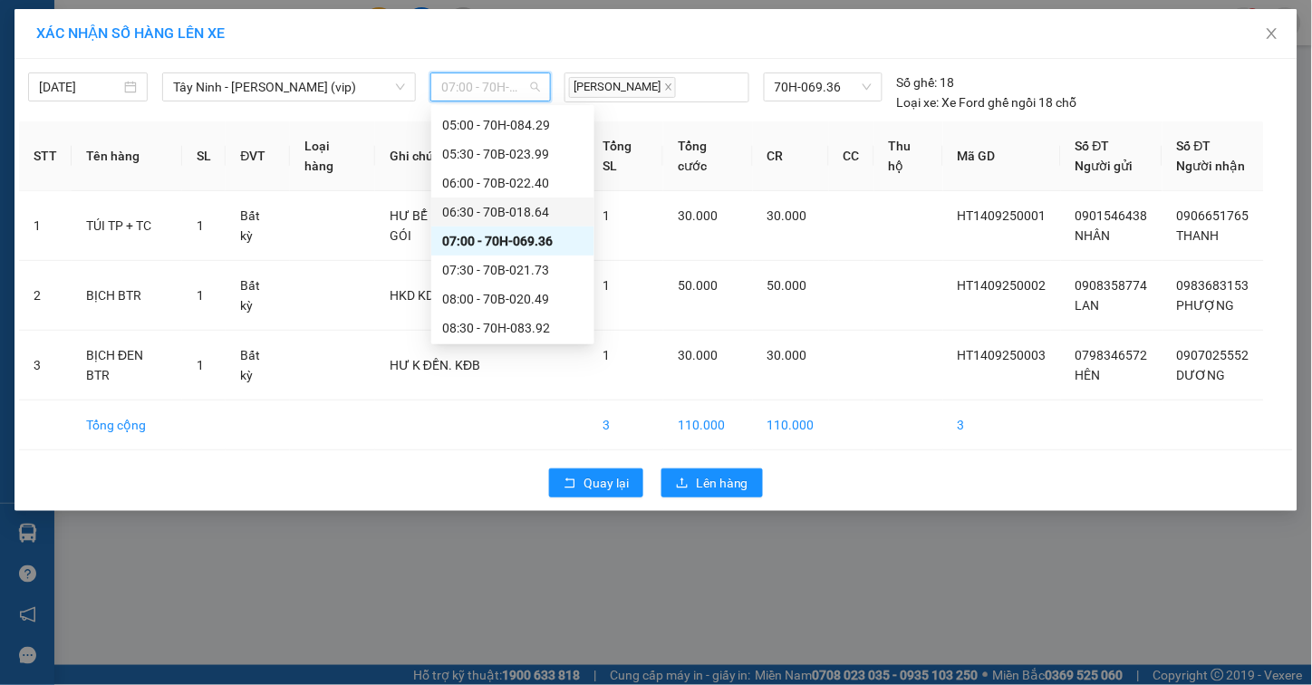
click at [499, 207] on div "06:30 - 70B-018.64" at bounding box center [512, 212] width 141 height 20
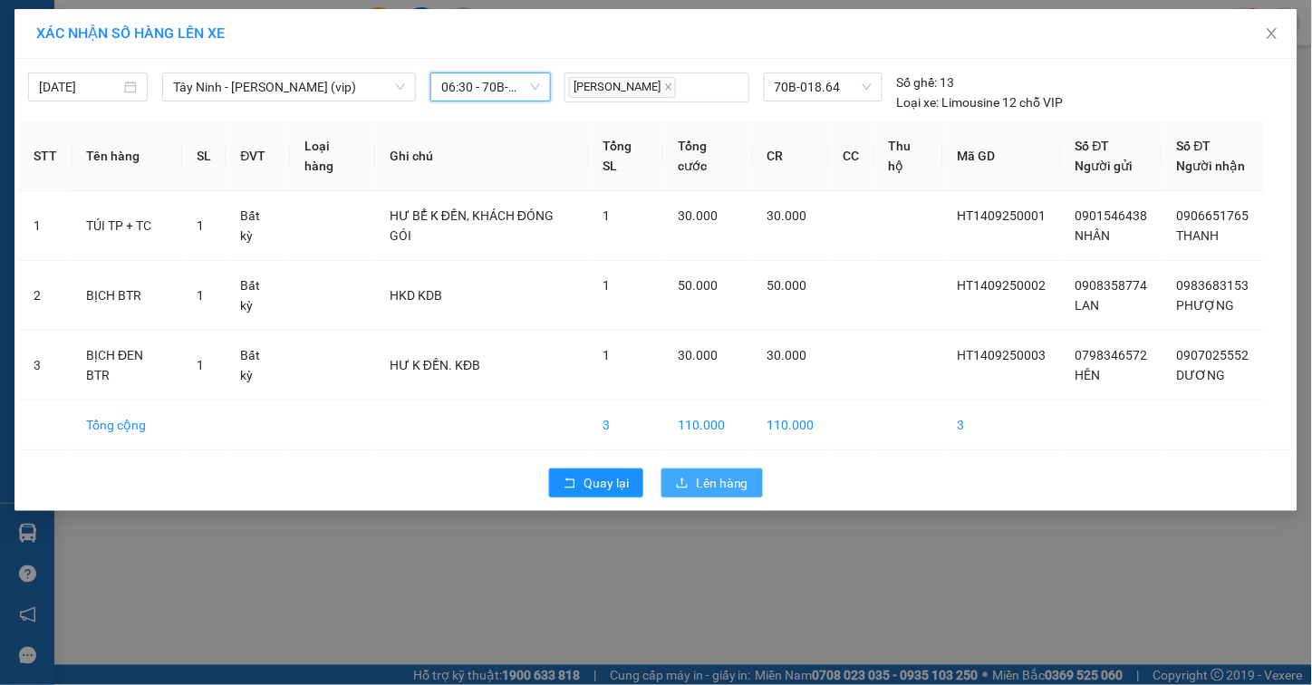
click at [691, 488] on button "Lên hàng" at bounding box center [713, 483] width 102 height 29
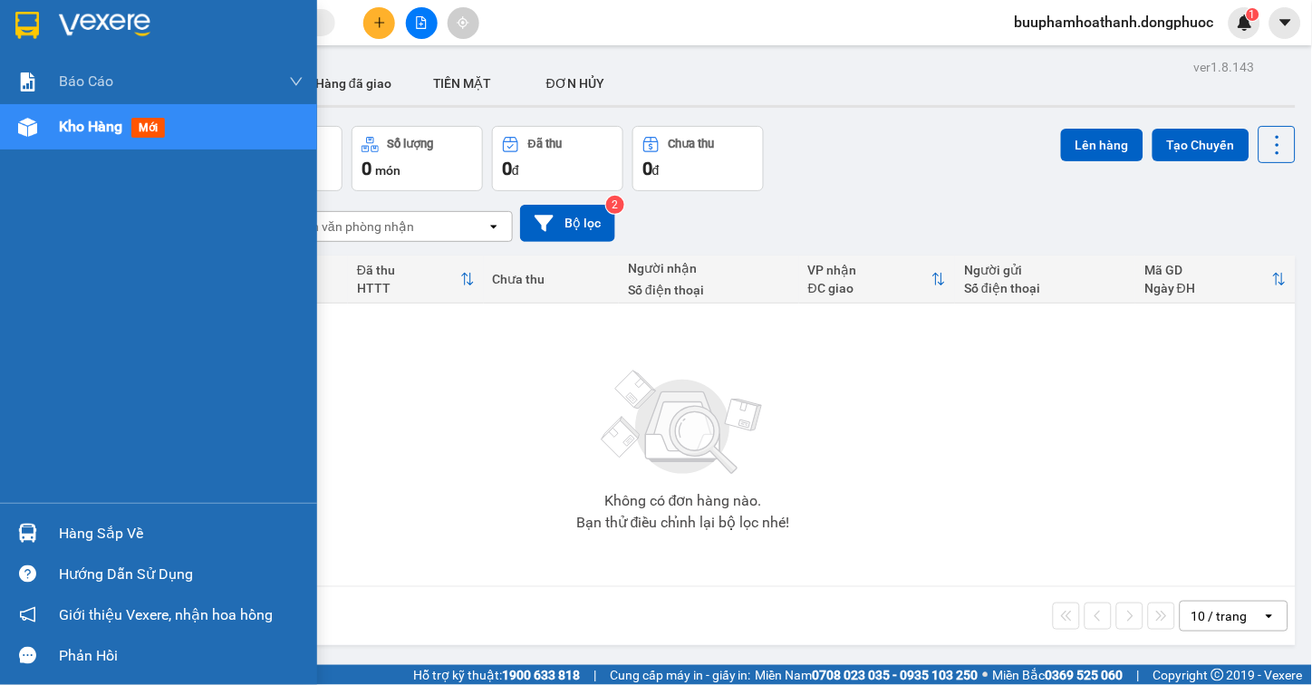
click at [83, 527] on div "Hàng sắp về" at bounding box center [181, 533] width 245 height 27
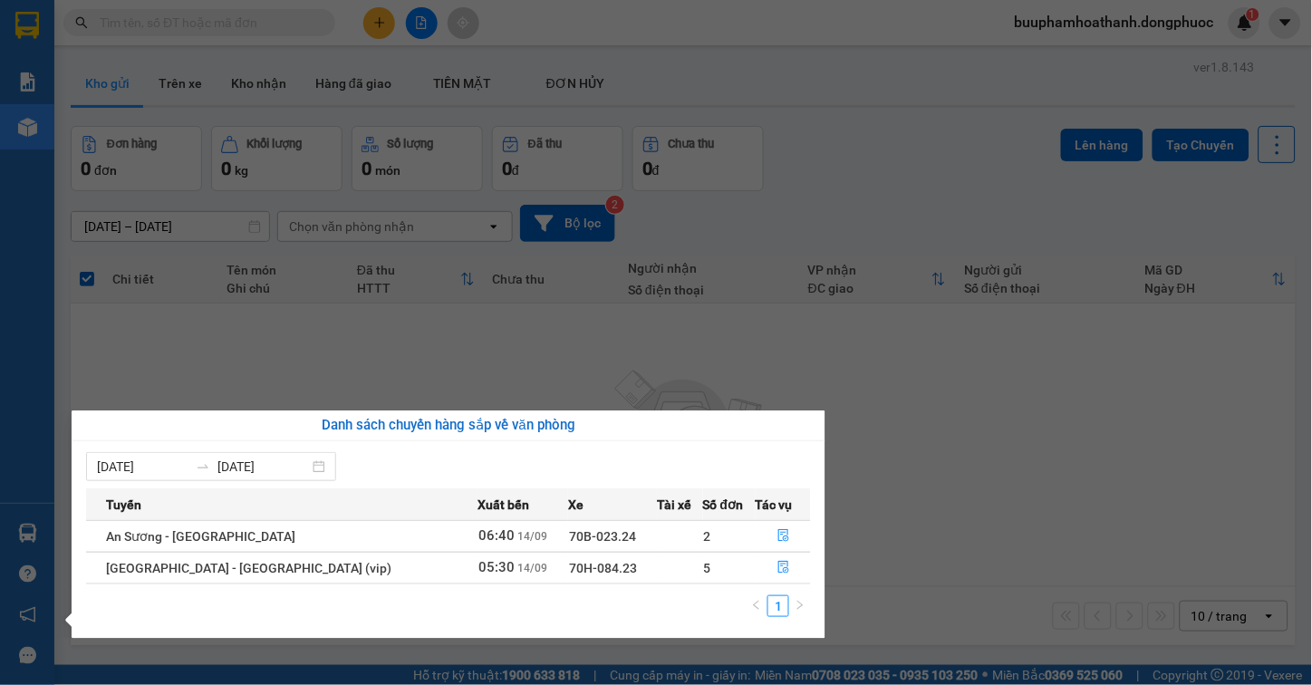
click at [891, 532] on section "Kết quả tìm kiếm ( 0 ) Bộ lọc Thuộc VP này Gửi 3 ngày gần nhất No Data buuphamh…" at bounding box center [656, 342] width 1312 height 685
